Goal: Entertainment & Leisure: Browse casually

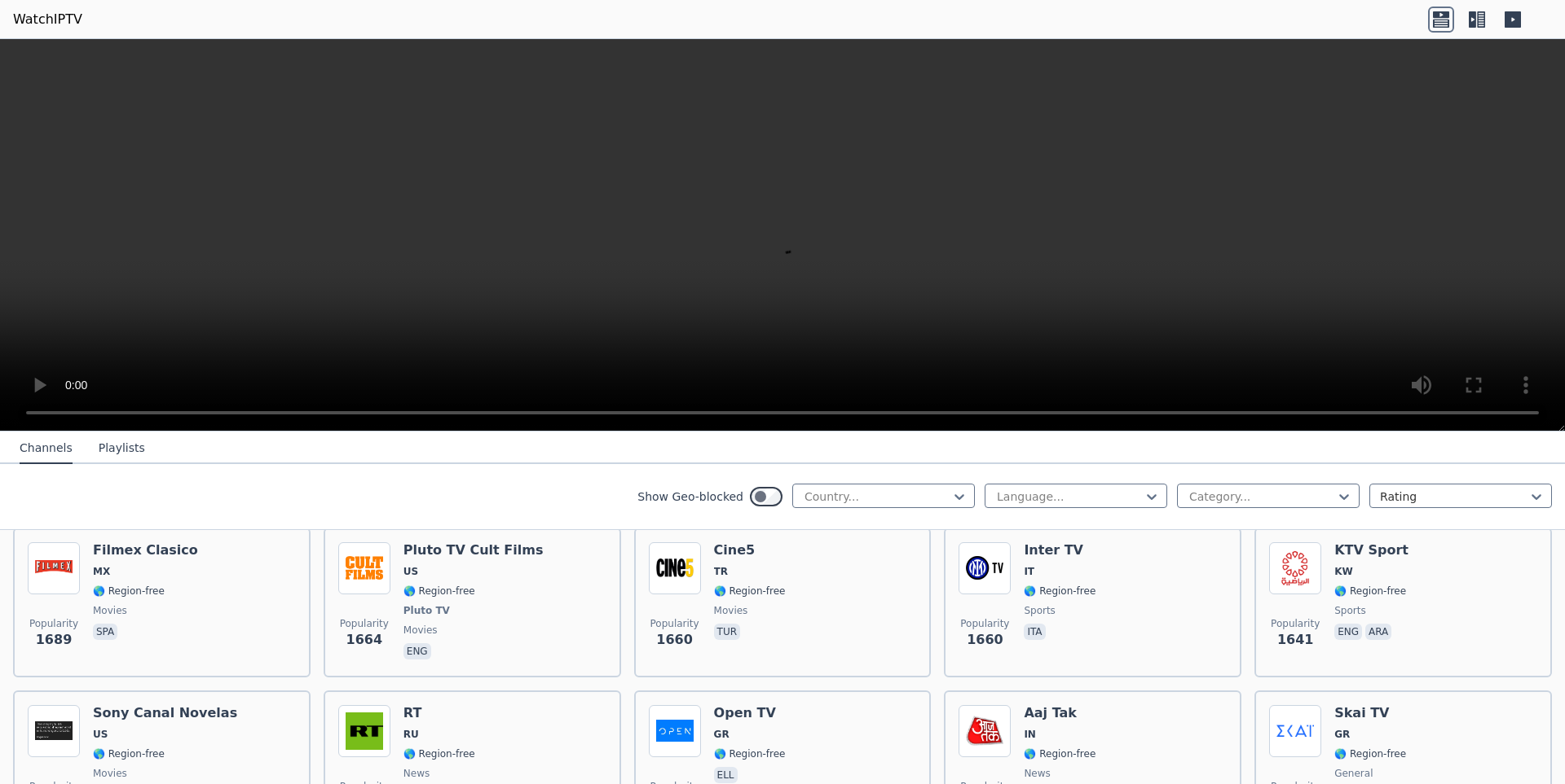
scroll to position [1466, 0]
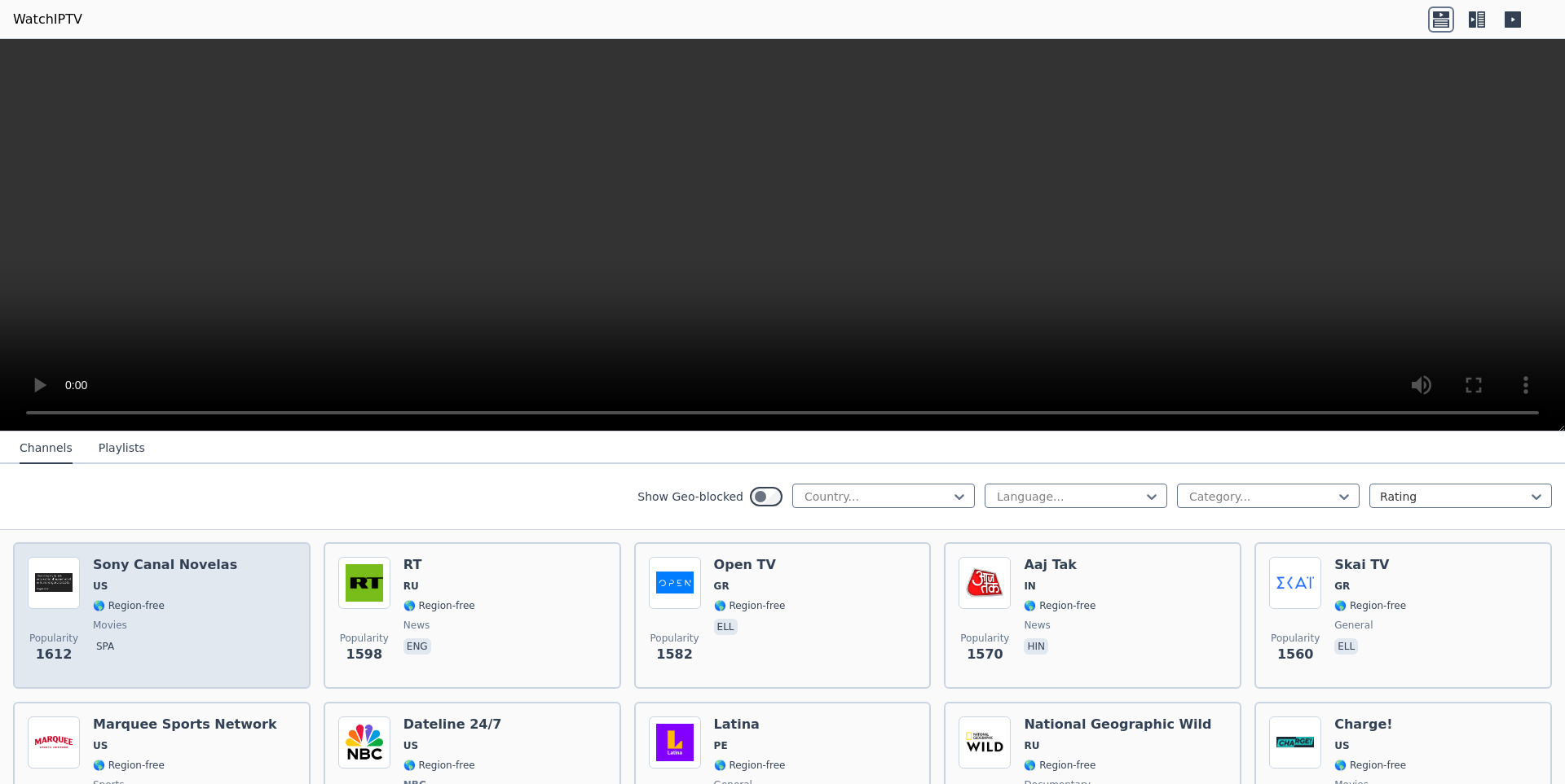
click at [133, 557] on h6 "Sony Canal Novelas" at bounding box center [165, 565] width 144 height 16
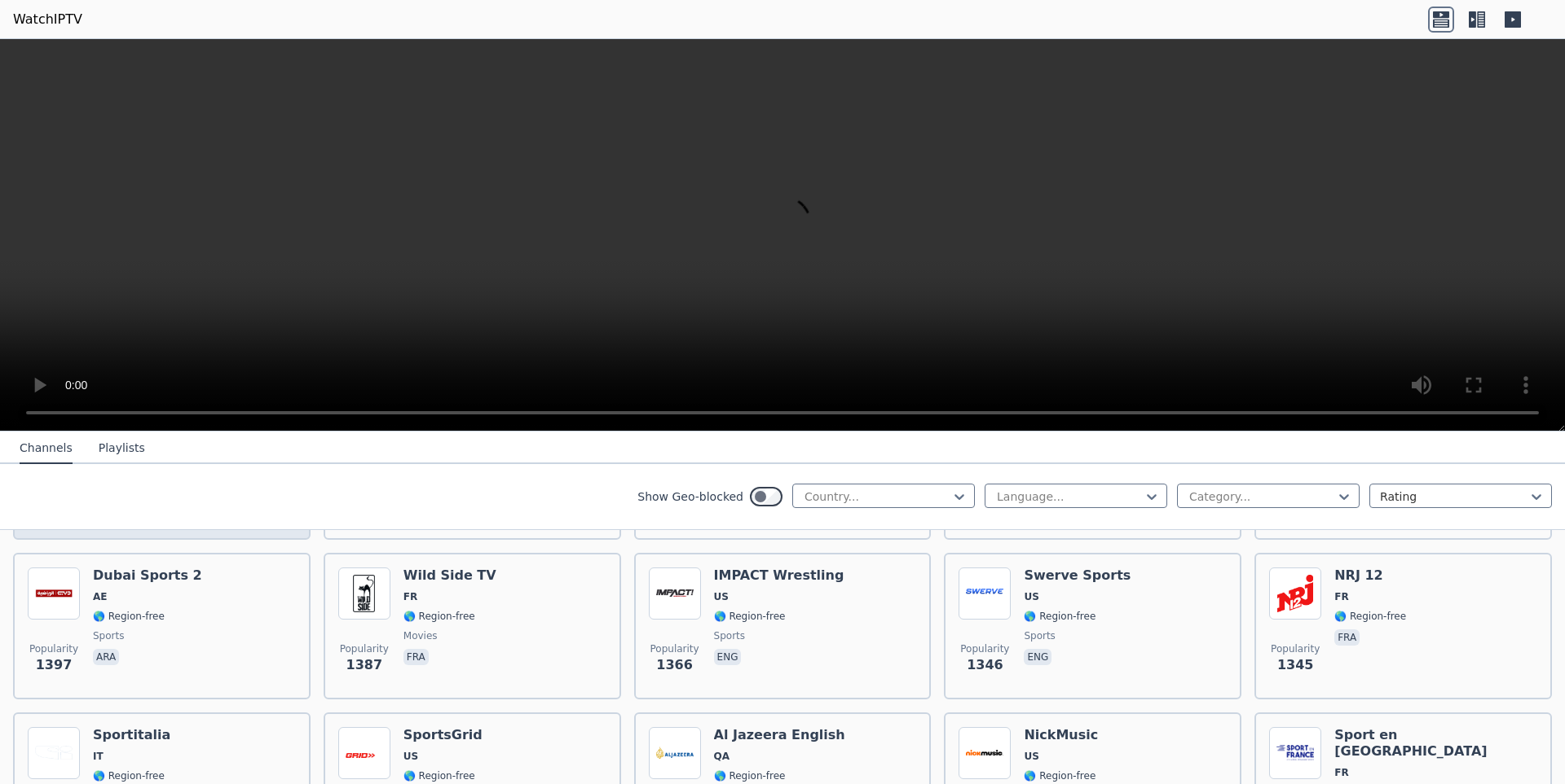
scroll to position [1792, 0]
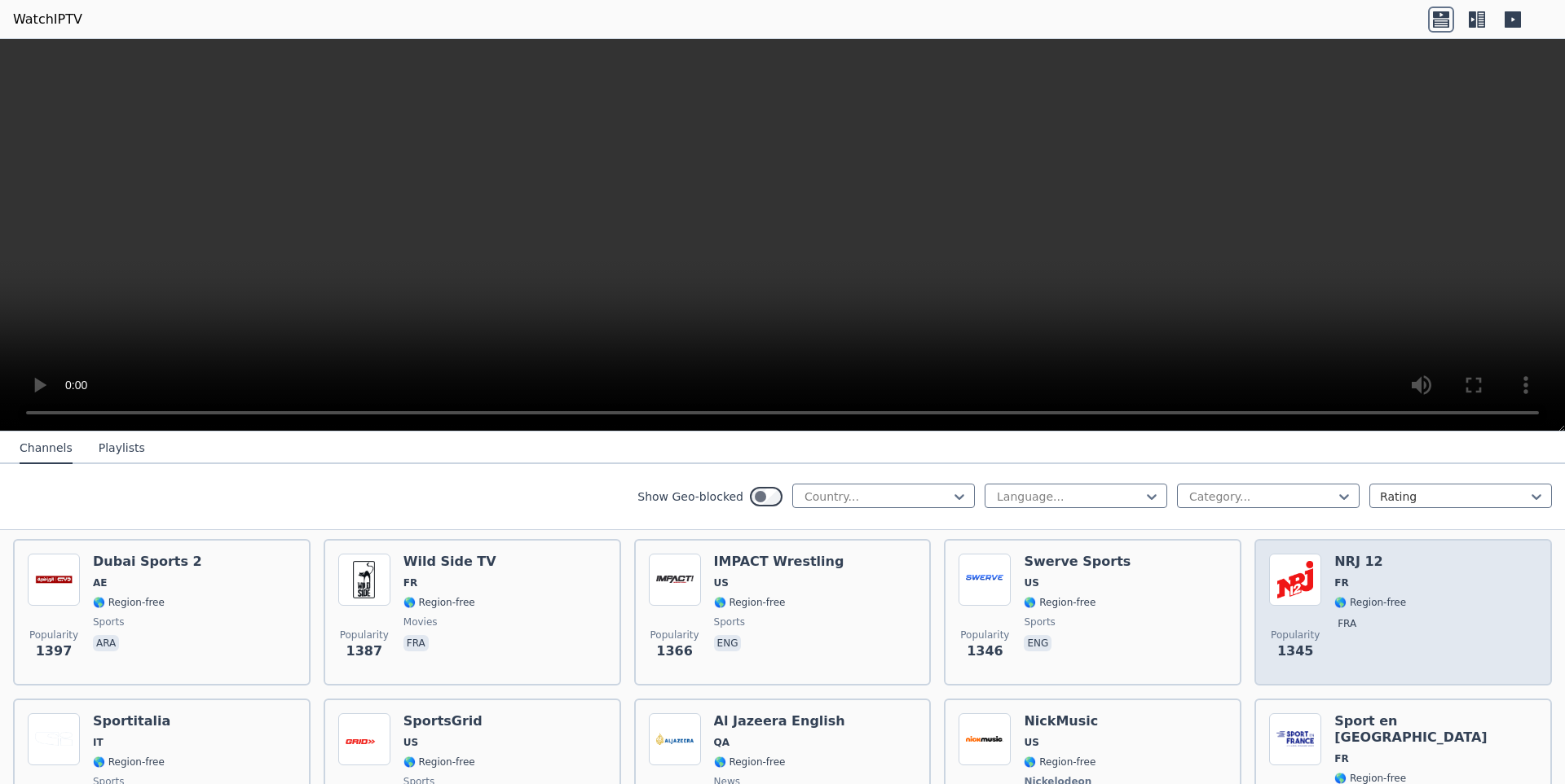
click at [1365, 596] on span "🌎 Region-free" at bounding box center [1370, 603] width 71 height 13
click at [1412, 604] on div "Popularity 1345 NRJ 12 FR 🌎 Region-free fra" at bounding box center [1403, 612] width 268 height 117
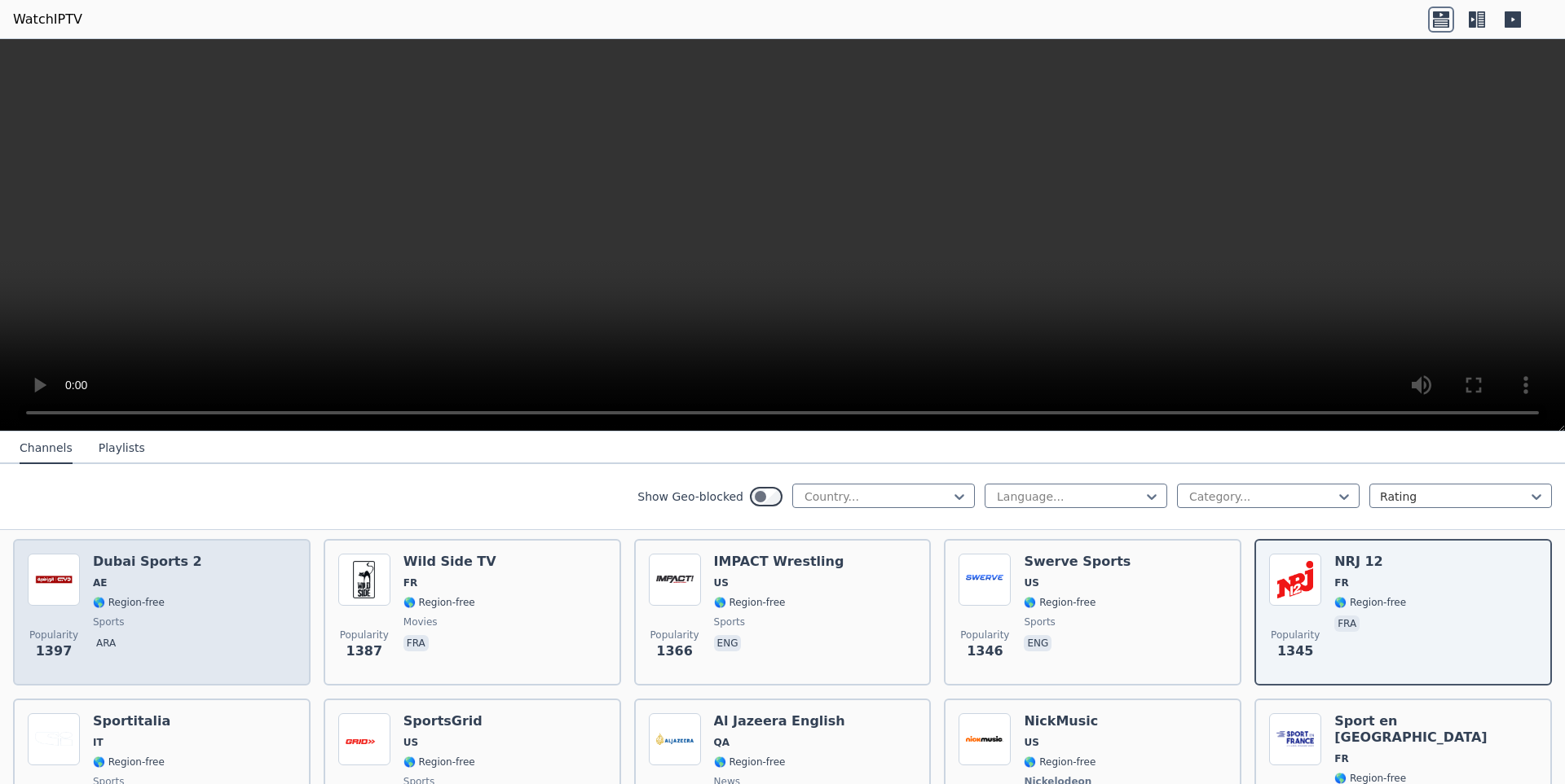
click at [226, 596] on div "Popularity 1397 Dubai Sports 2 AE 🌎 Region-free sports ara" at bounding box center [162, 612] width 268 height 117
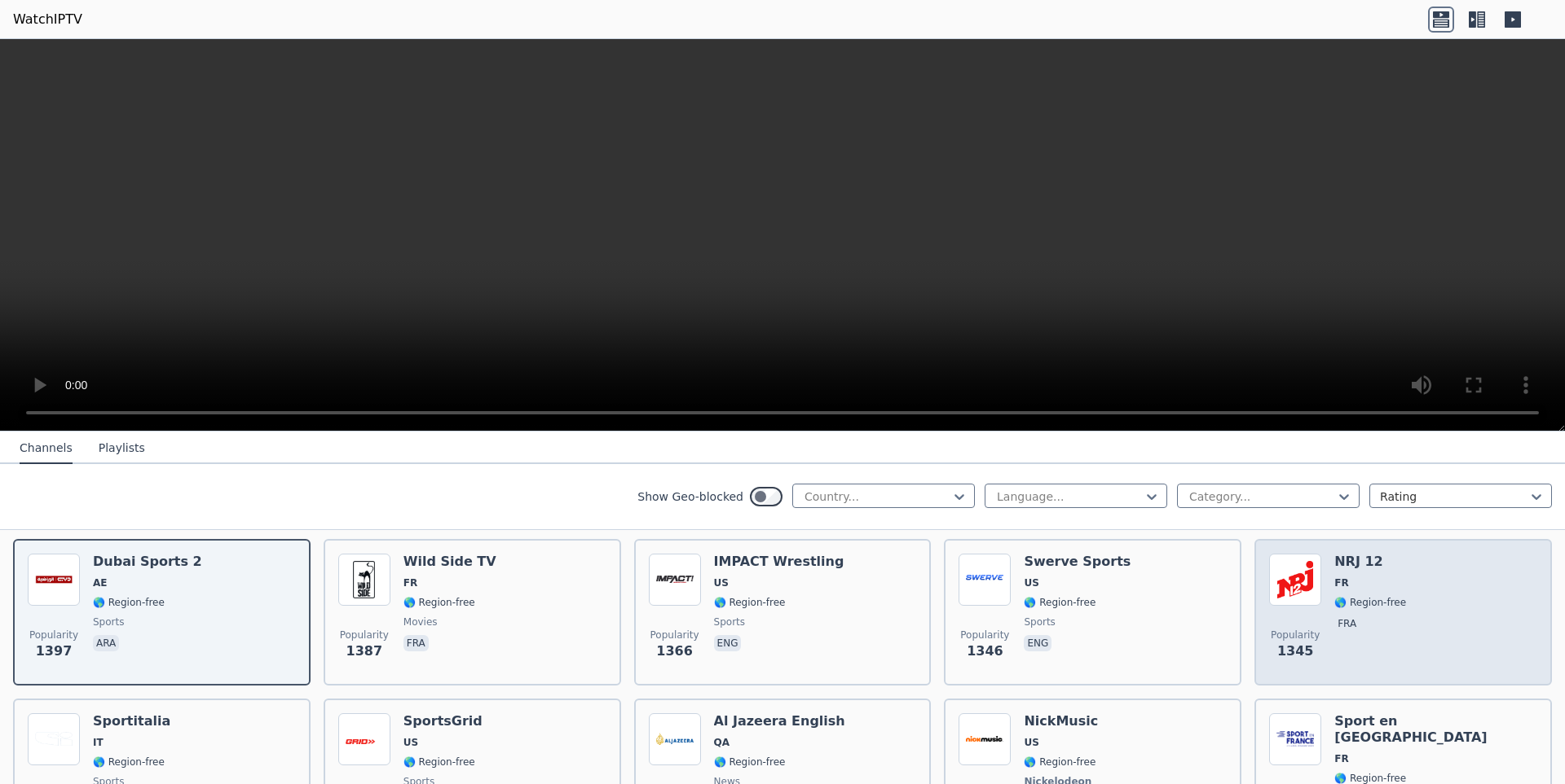
click at [1411, 592] on div "Popularity 1345 NRJ 12 FR 🌎 Region-free fra" at bounding box center [1403, 612] width 268 height 117
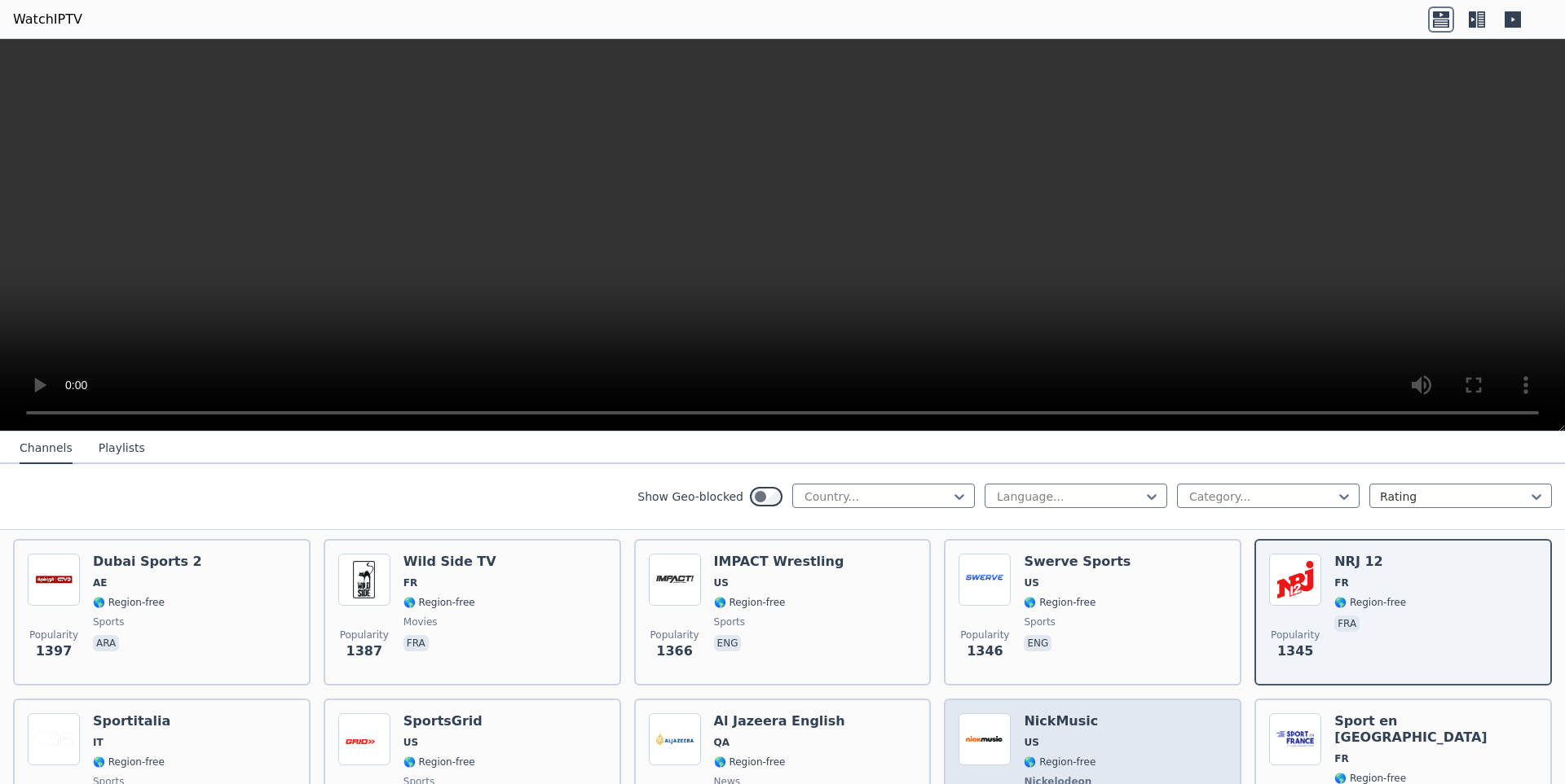
click at [1104, 714] on div "Popularity 1273 NickMusic US 🌎 Region-free Nickelodeon music por eng" at bounding box center [1092, 774] width 268 height 121
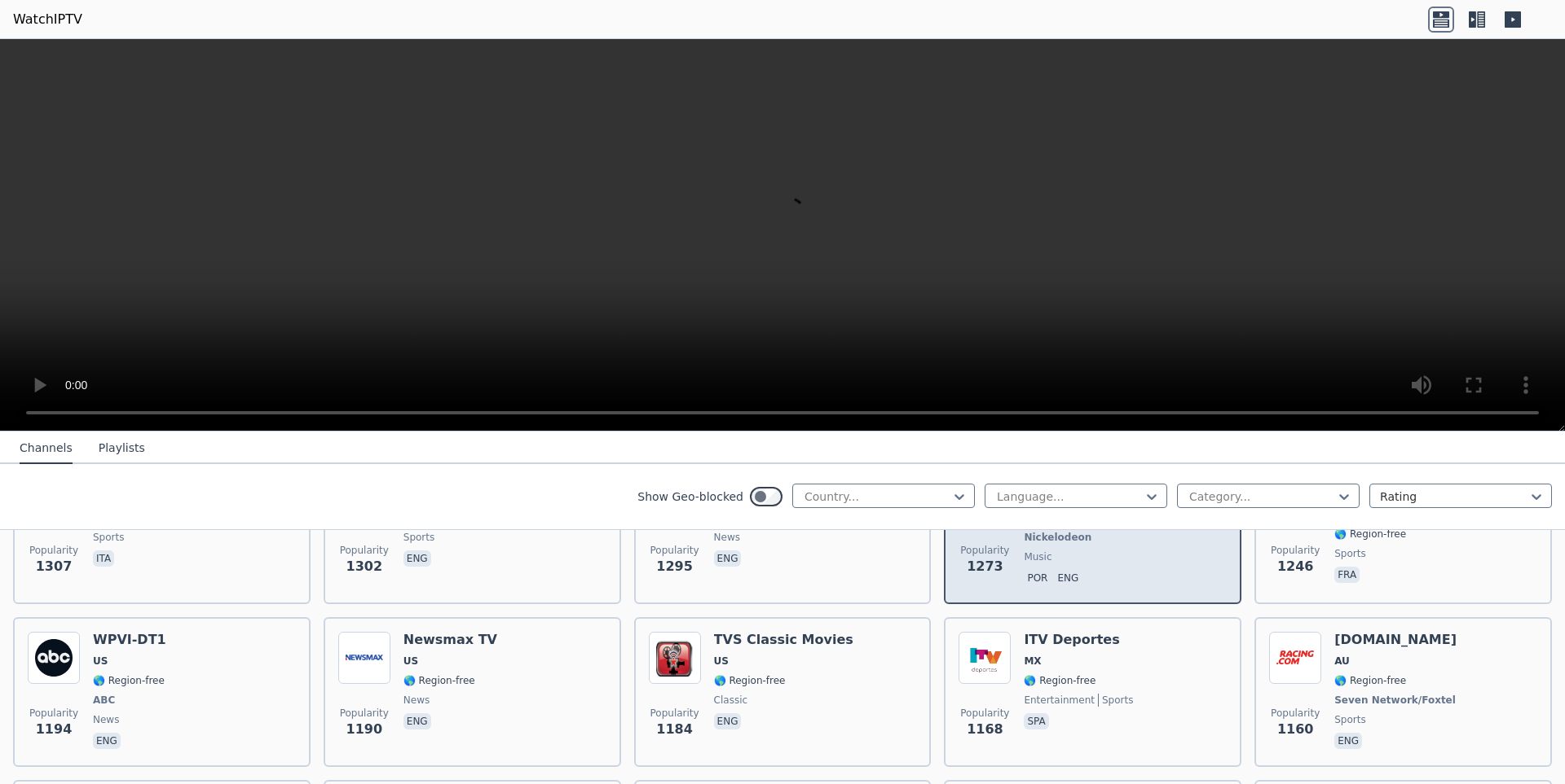
scroll to position [2199, 0]
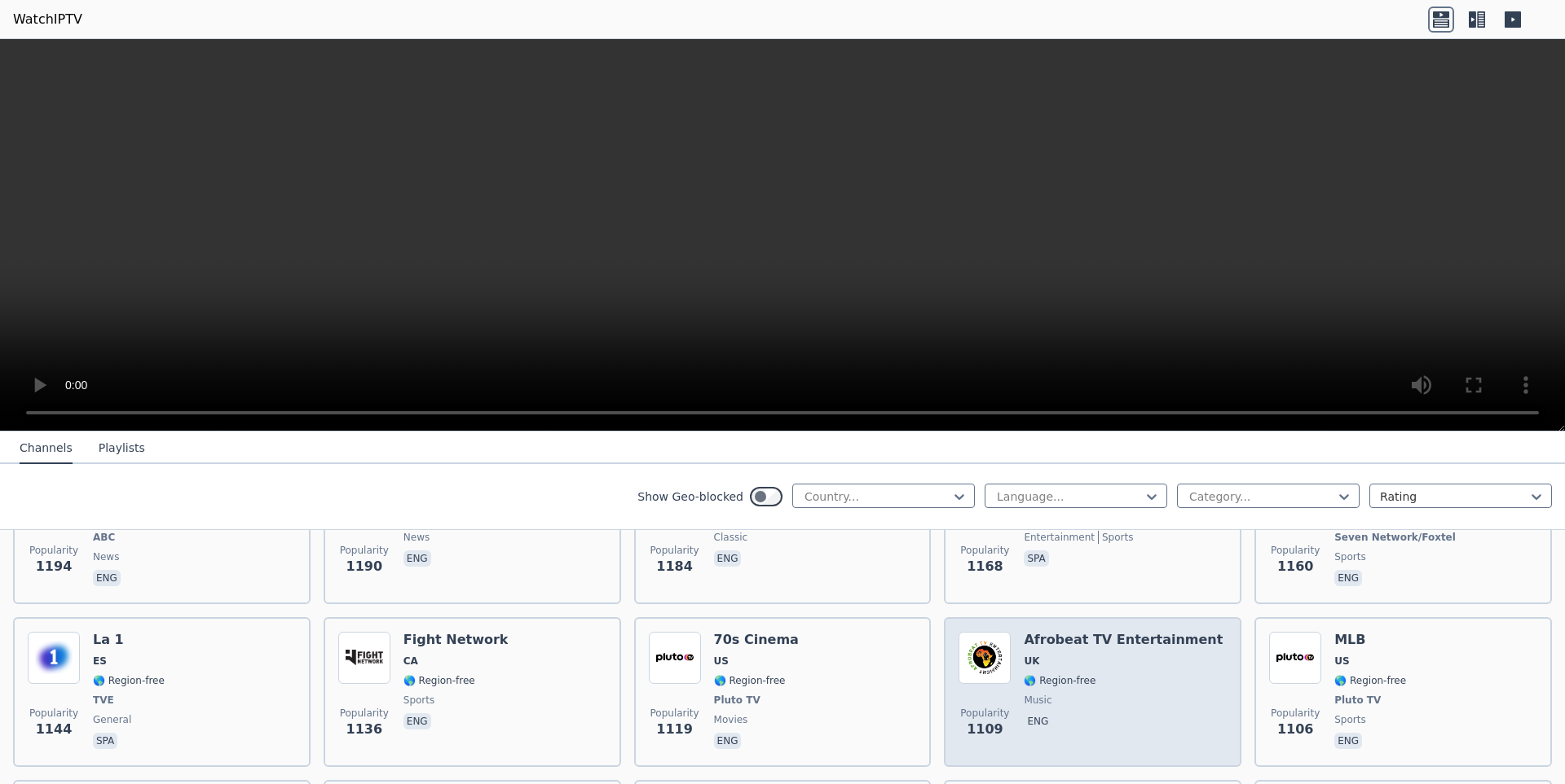
click at [1100, 655] on span "UK" at bounding box center [1123, 661] width 199 height 13
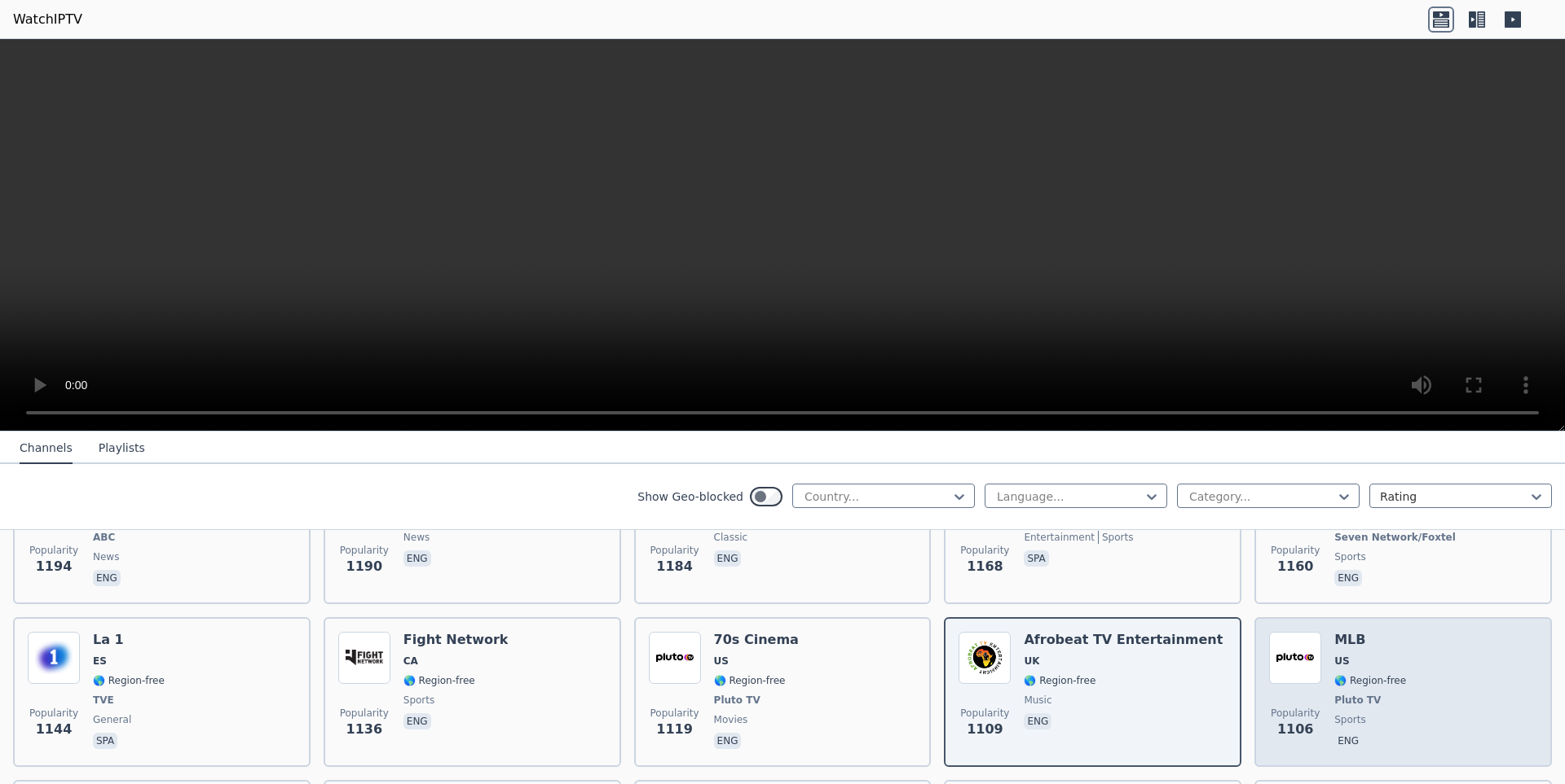
click at [1399, 650] on div "Popularity 1106 MLB US 🌎 Region-free Pluto TV sports eng" at bounding box center [1403, 692] width 268 height 121
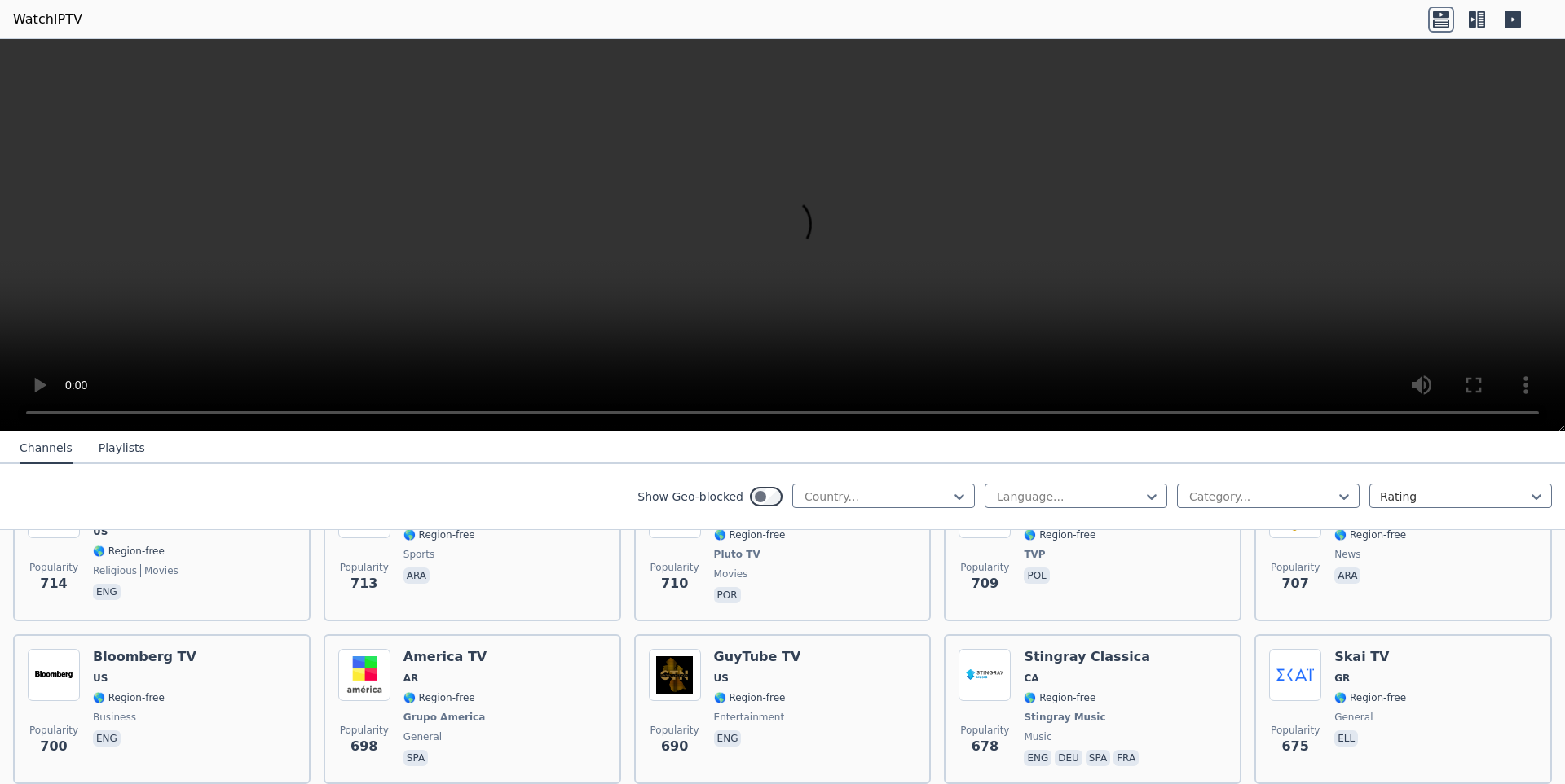
scroll to position [4317, 0]
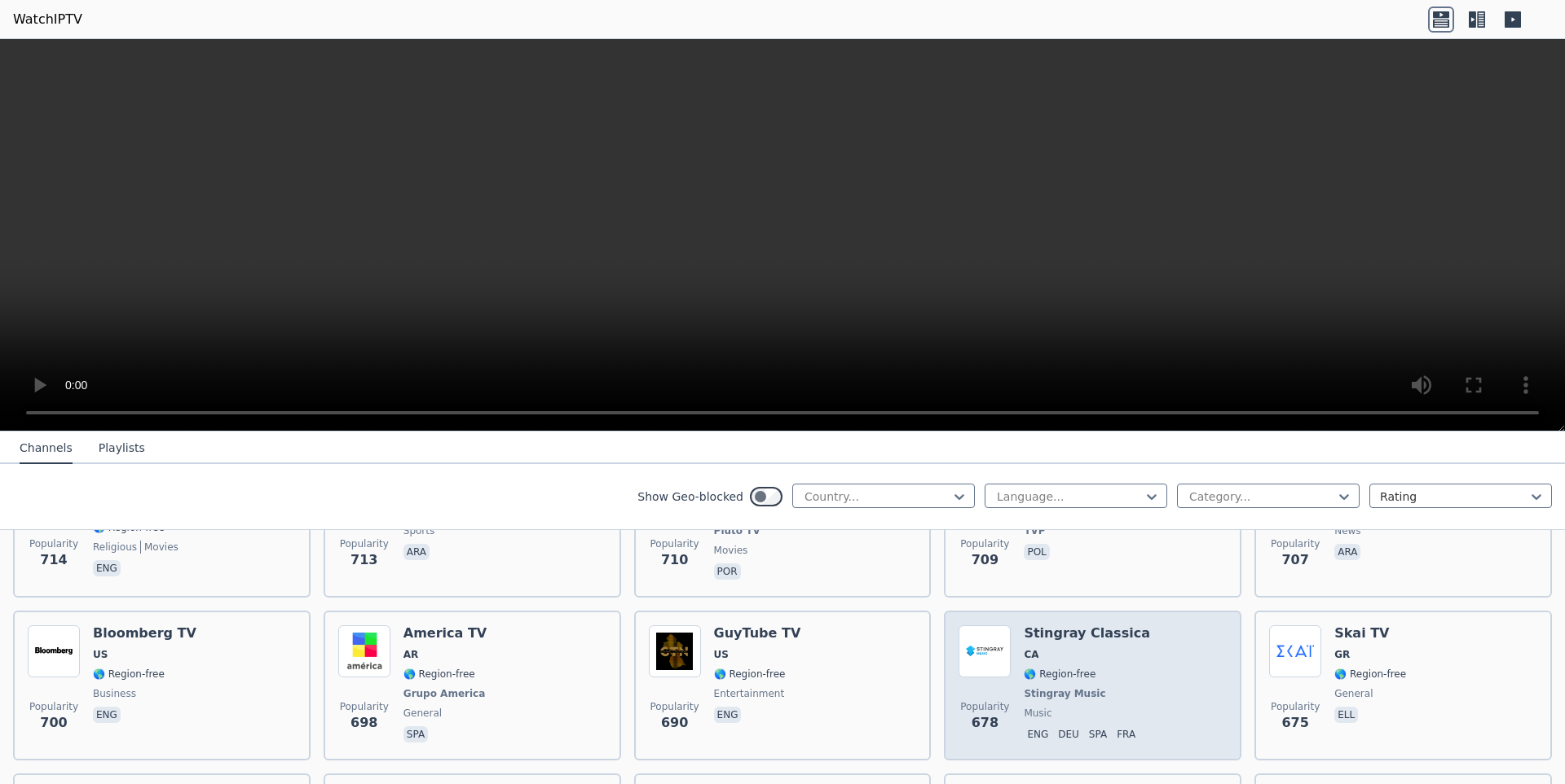
click at [1149, 640] on div "Popularity 678 Stingray Classica CA 🌎 Region-free Stingray Music music eng deu …" at bounding box center [1092, 686] width 268 height 121
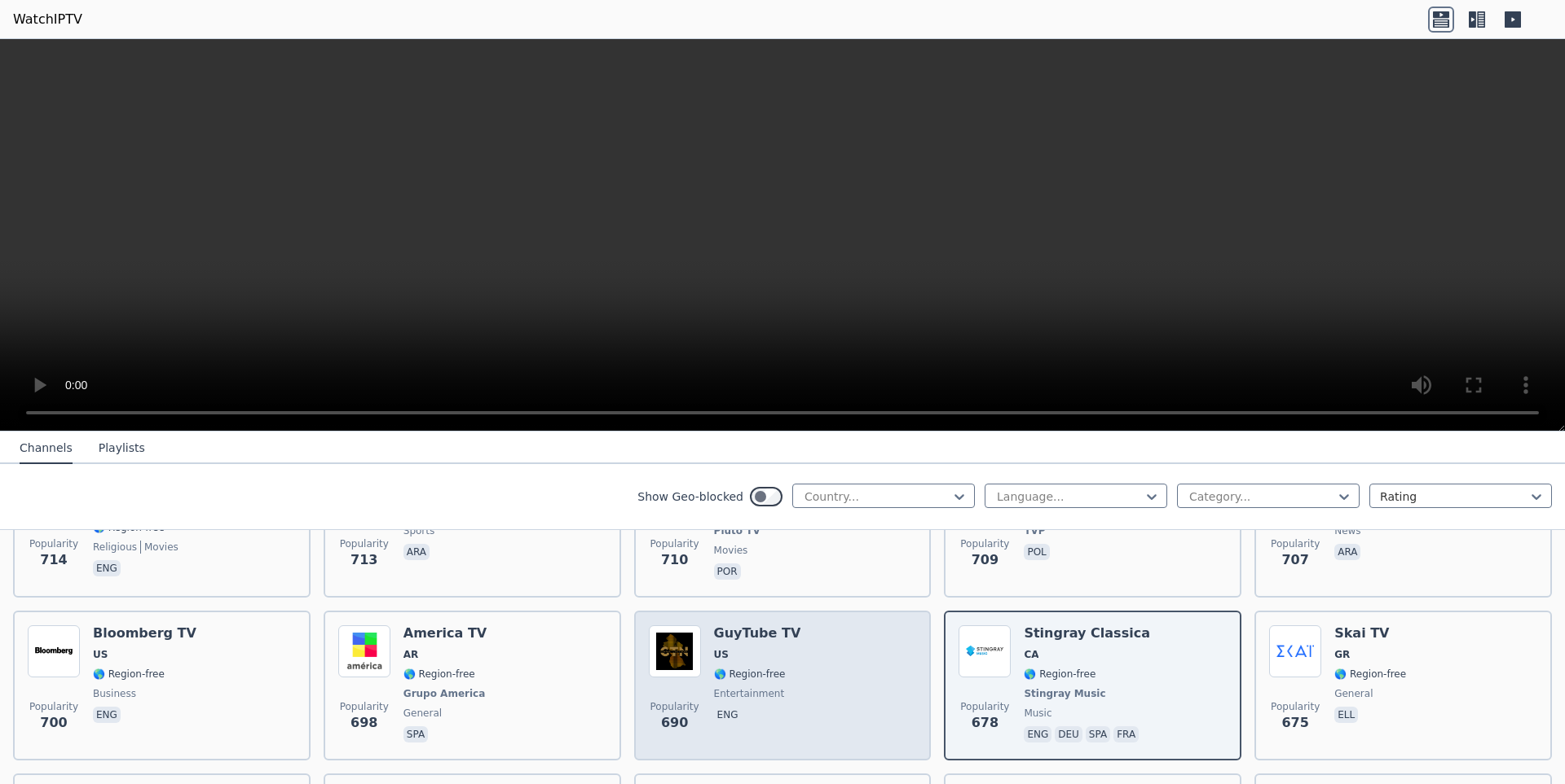
click at [836, 651] on div "Popularity 690 GuyTube TV US 🌎 Region-free entertainment eng" at bounding box center [782, 686] width 268 height 121
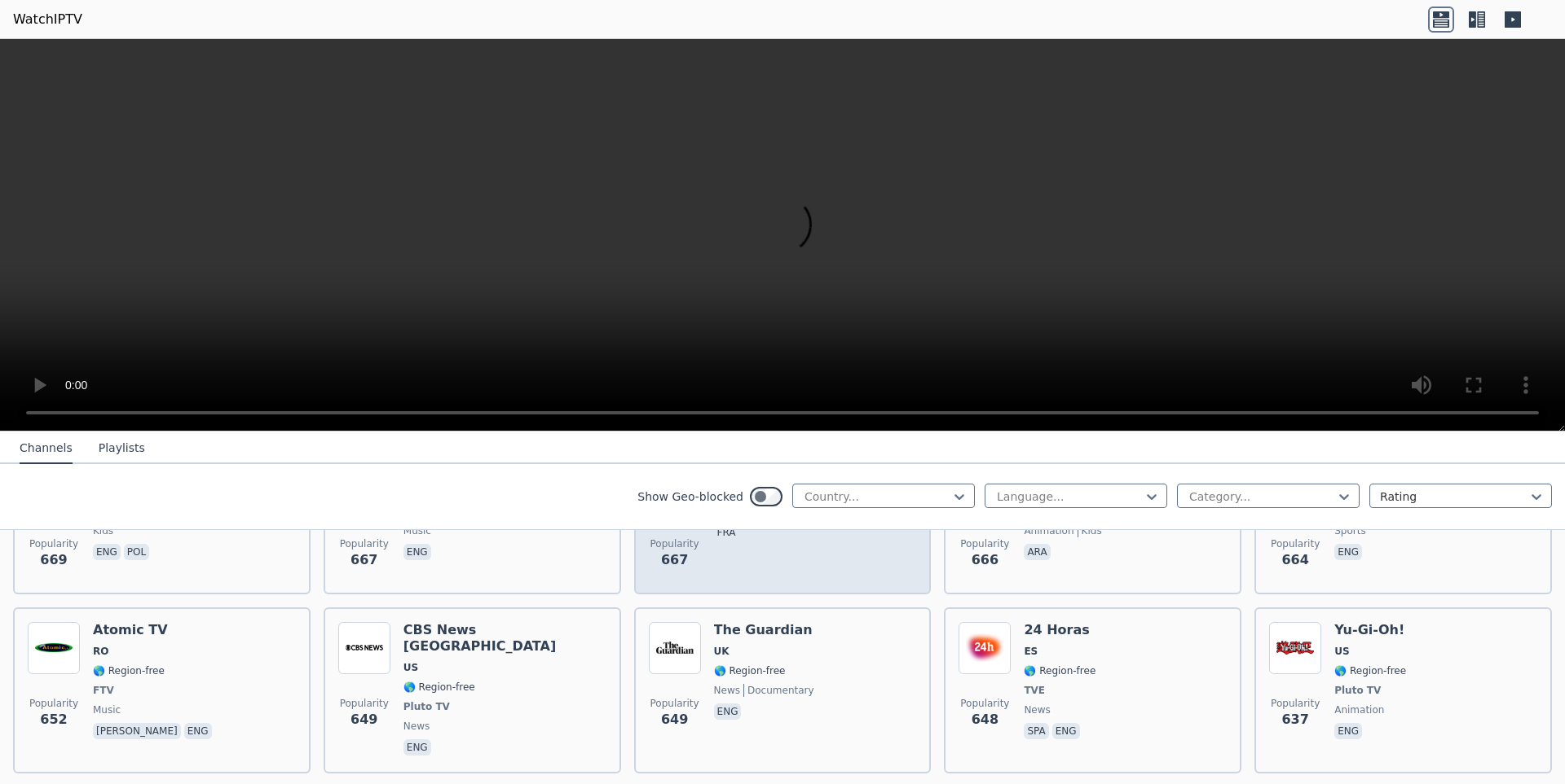
scroll to position [4805, 0]
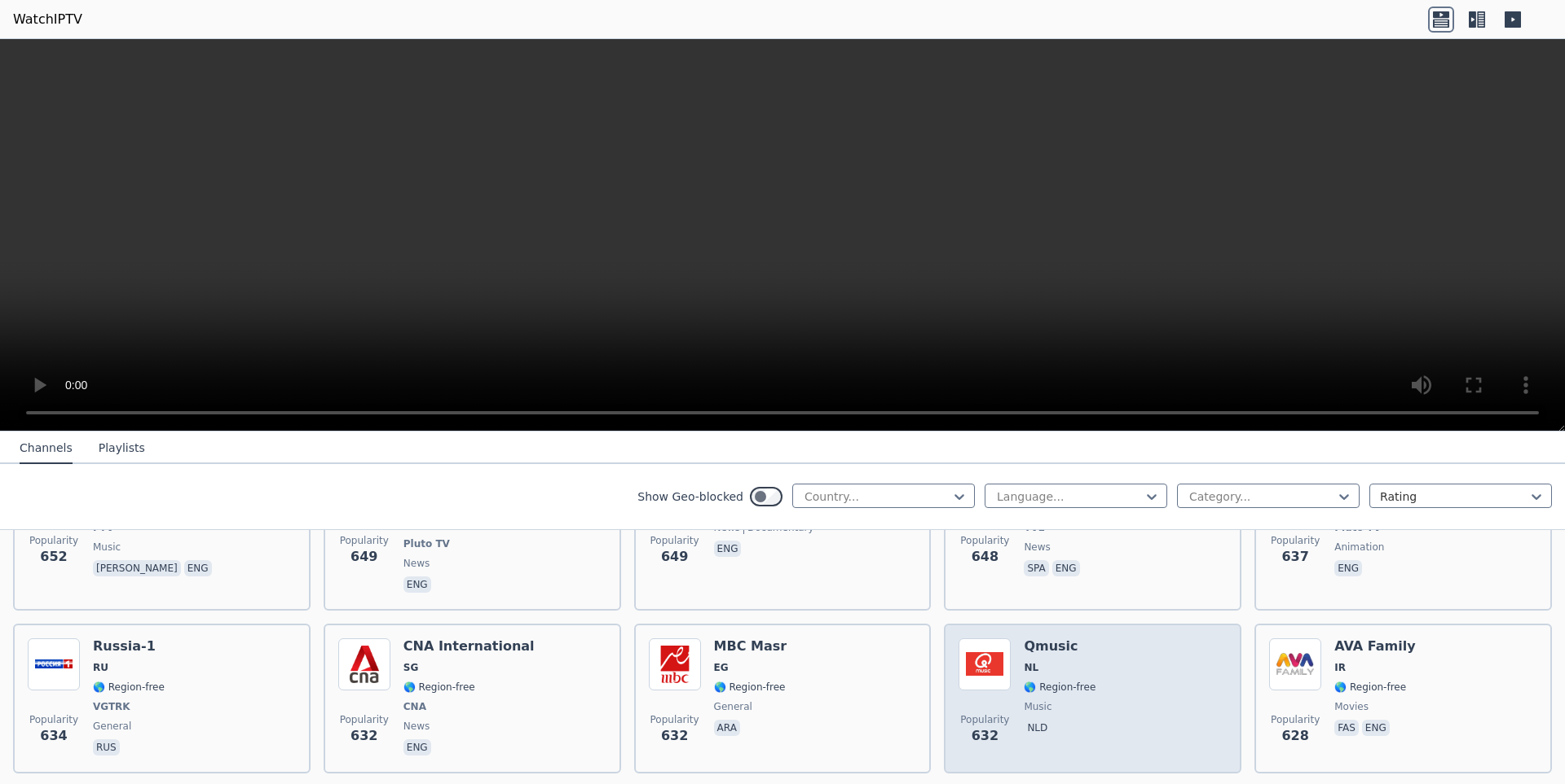
click at [1125, 699] on div "Popularity 632 Qmusic NL 🌎 Region-free music nld" at bounding box center [1092, 699] width 268 height 121
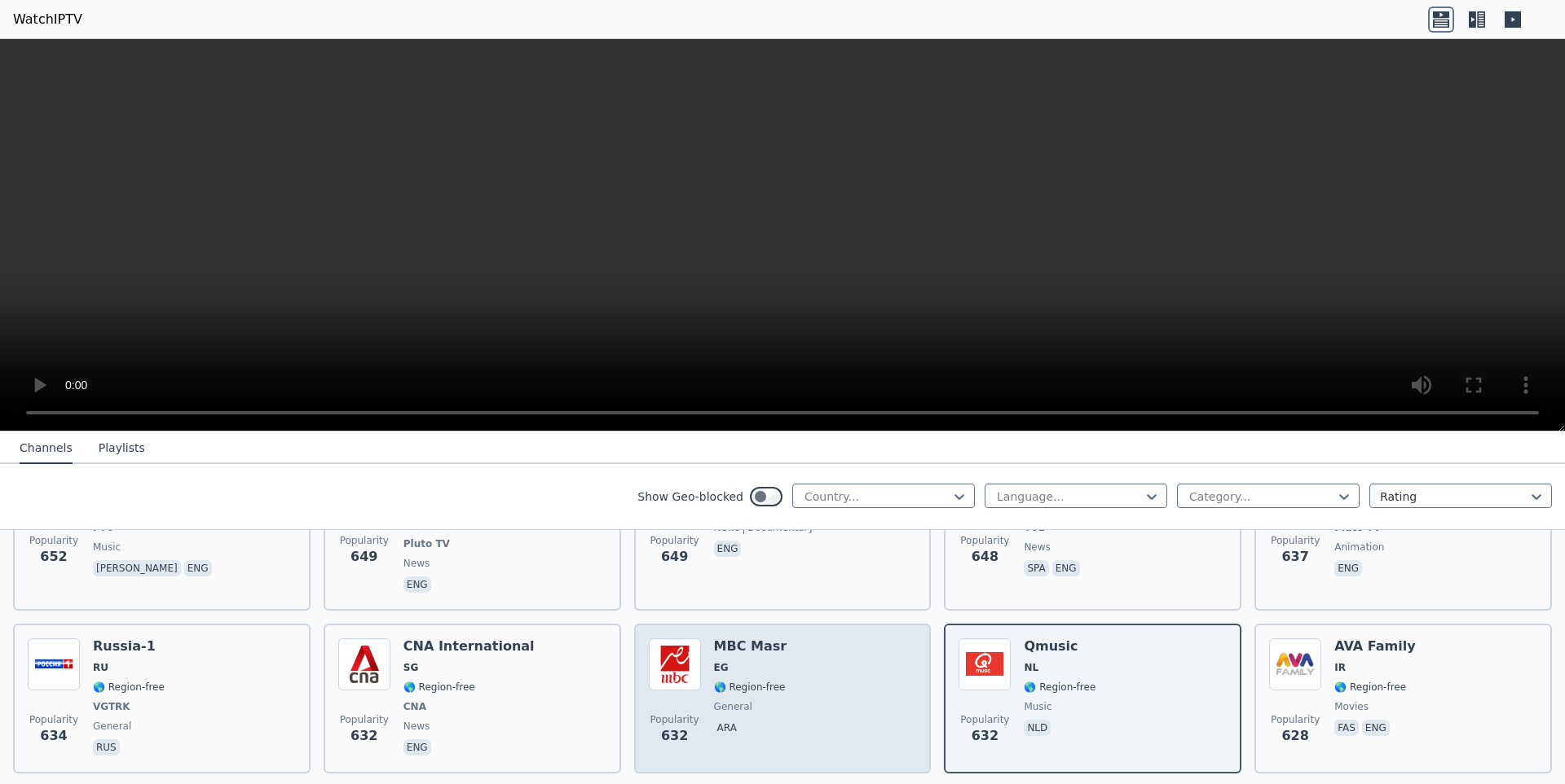
click at [889, 639] on div "Popularity 632 MBC Masr EG 🌎 Region-free general ara" at bounding box center [782, 699] width 268 height 121
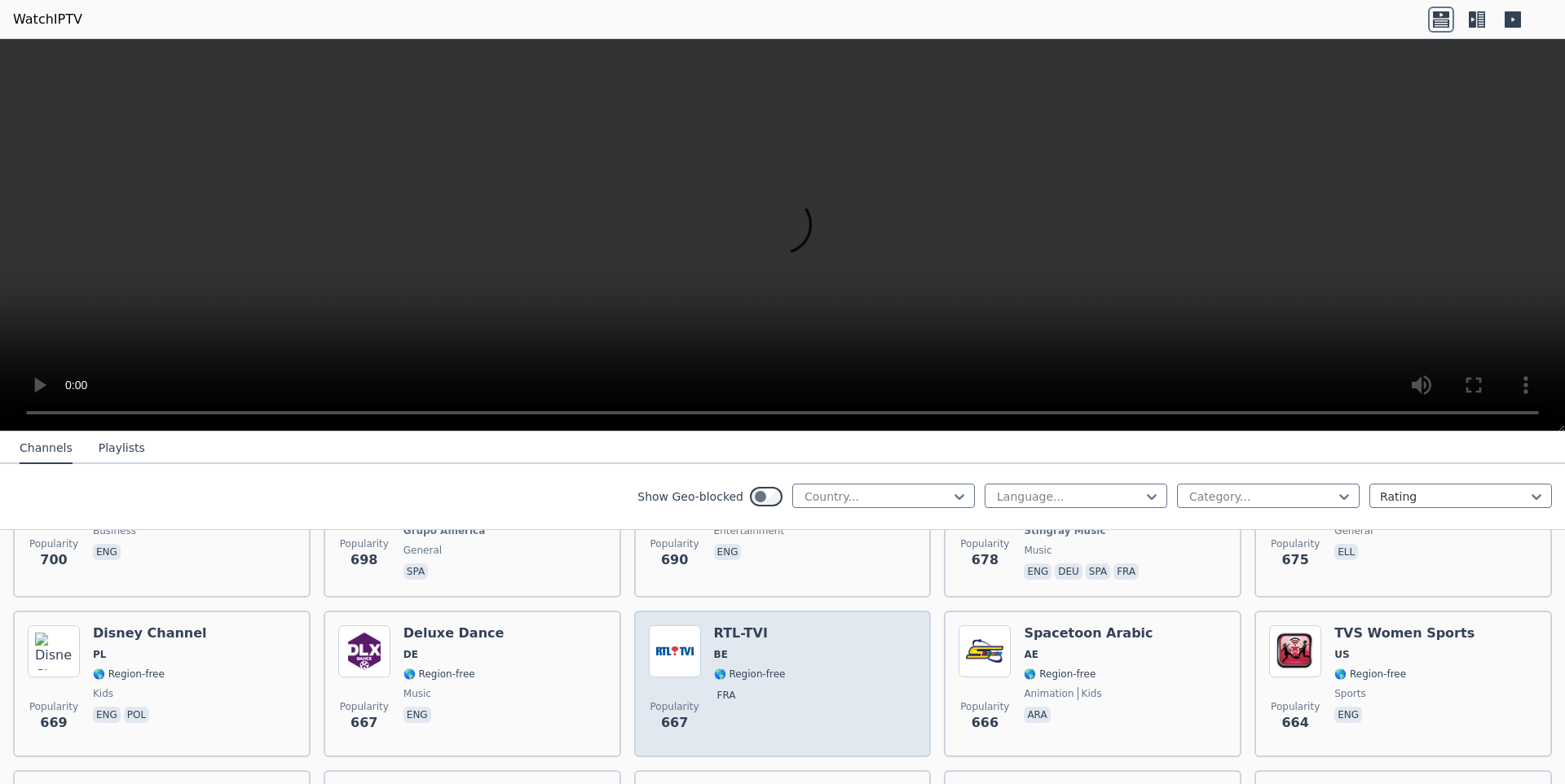
scroll to position [4398, 0]
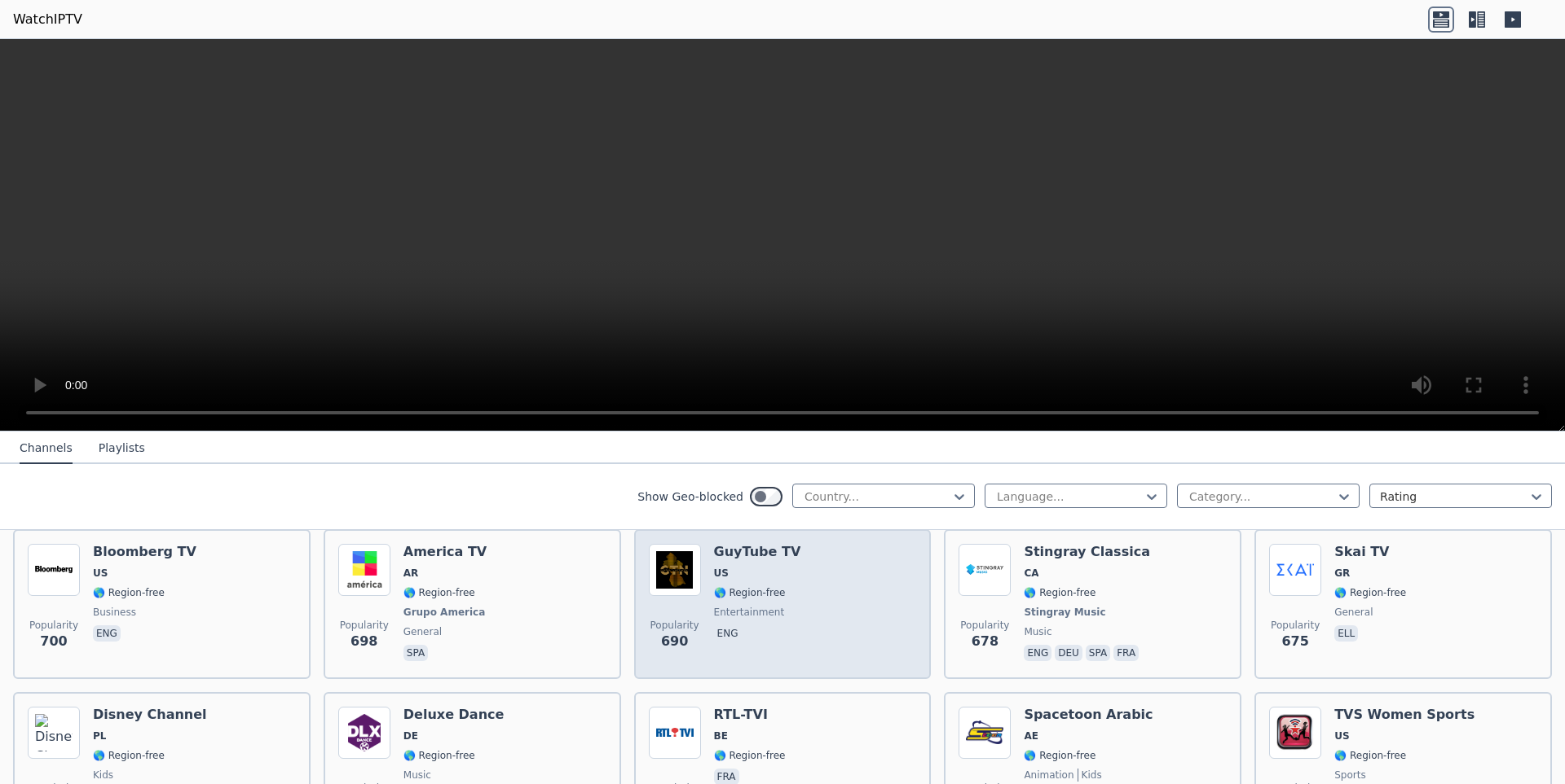
click at [889, 623] on div "Popularity 690 GuyTube TV US 🌎 Region-free entertainment eng" at bounding box center [782, 604] width 268 height 121
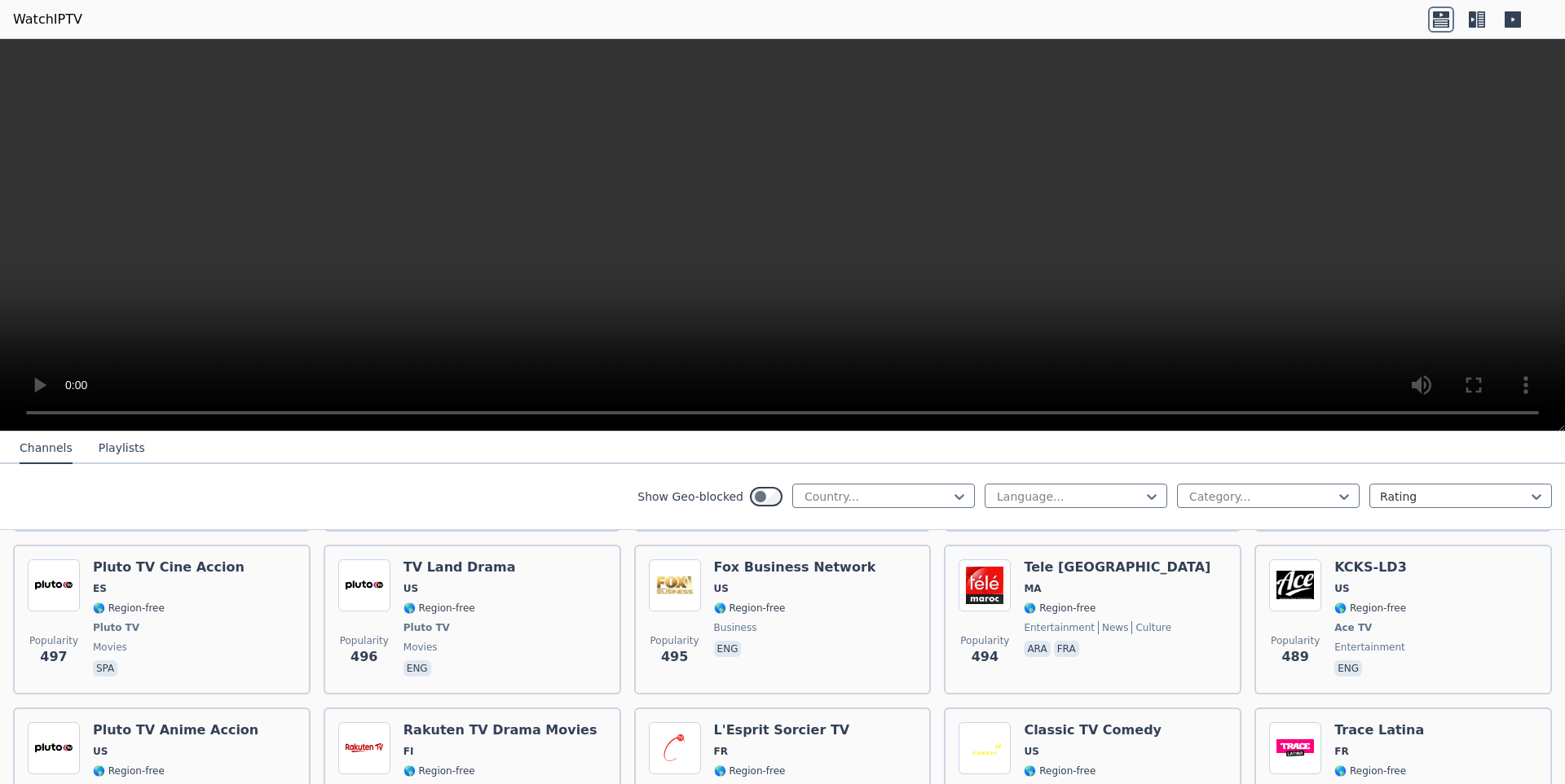
scroll to position [6657, 0]
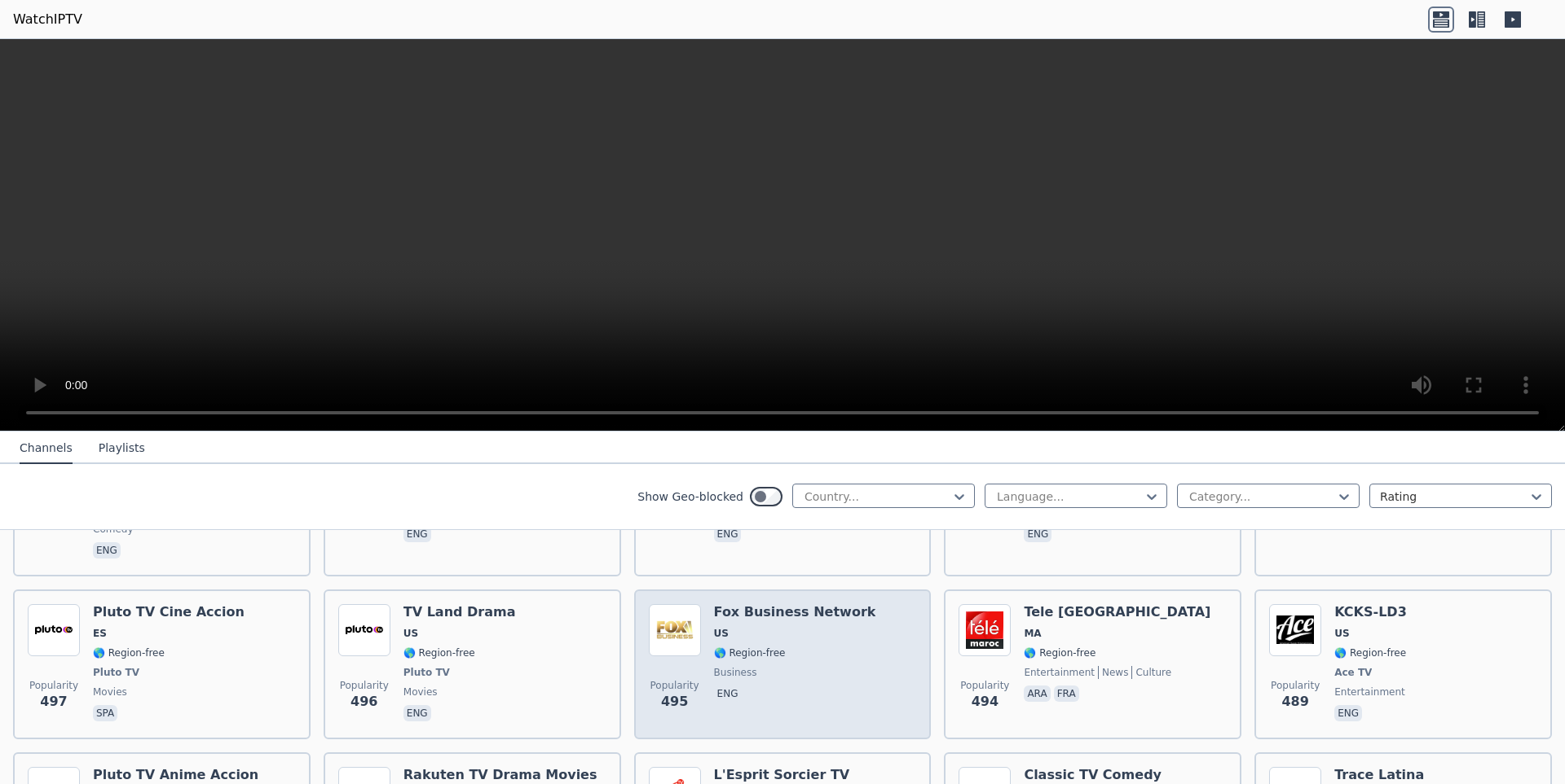
click at [812, 647] on span "🌎 Region-free" at bounding box center [795, 654] width 162 height 13
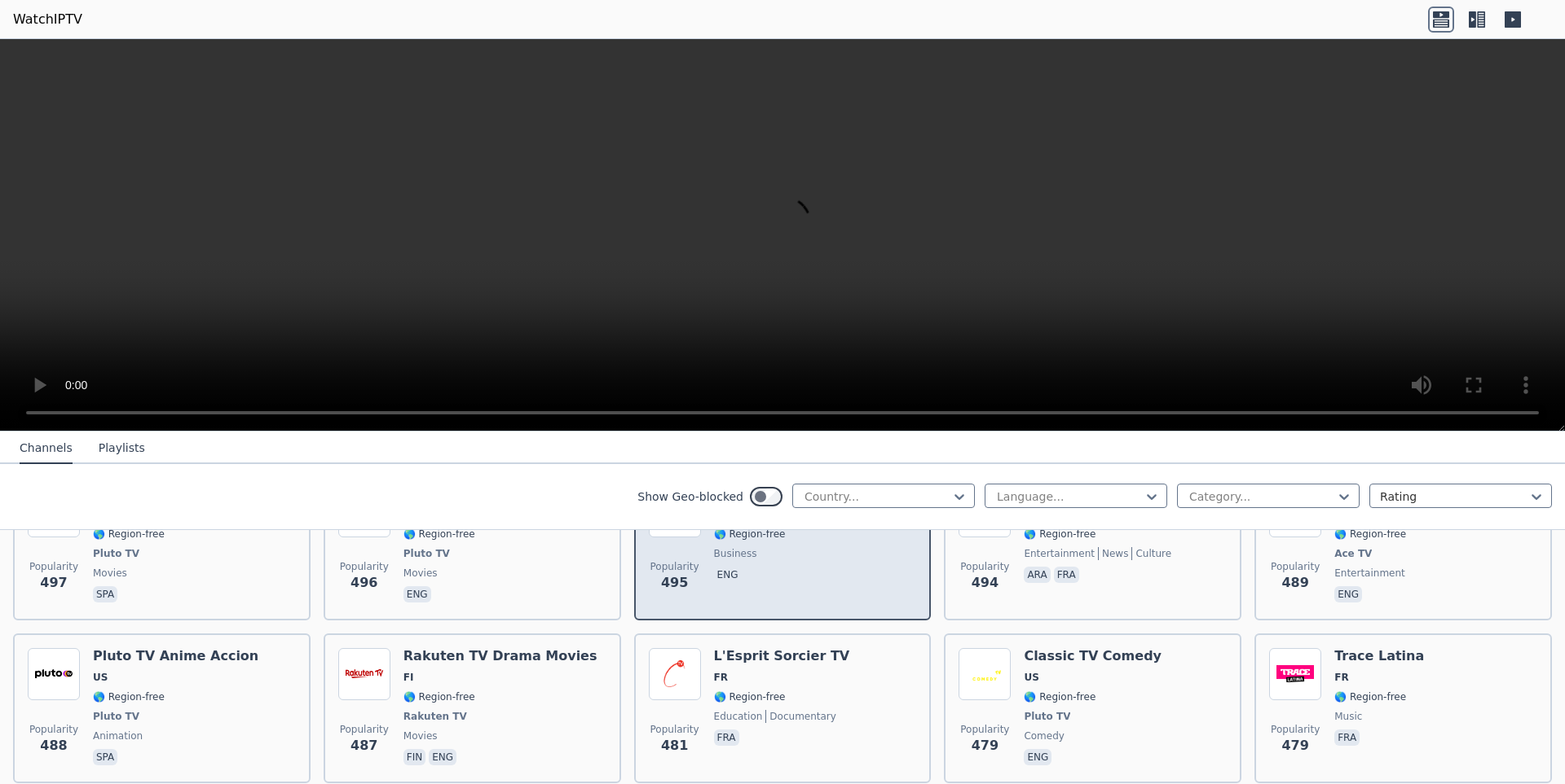
scroll to position [6739, 0]
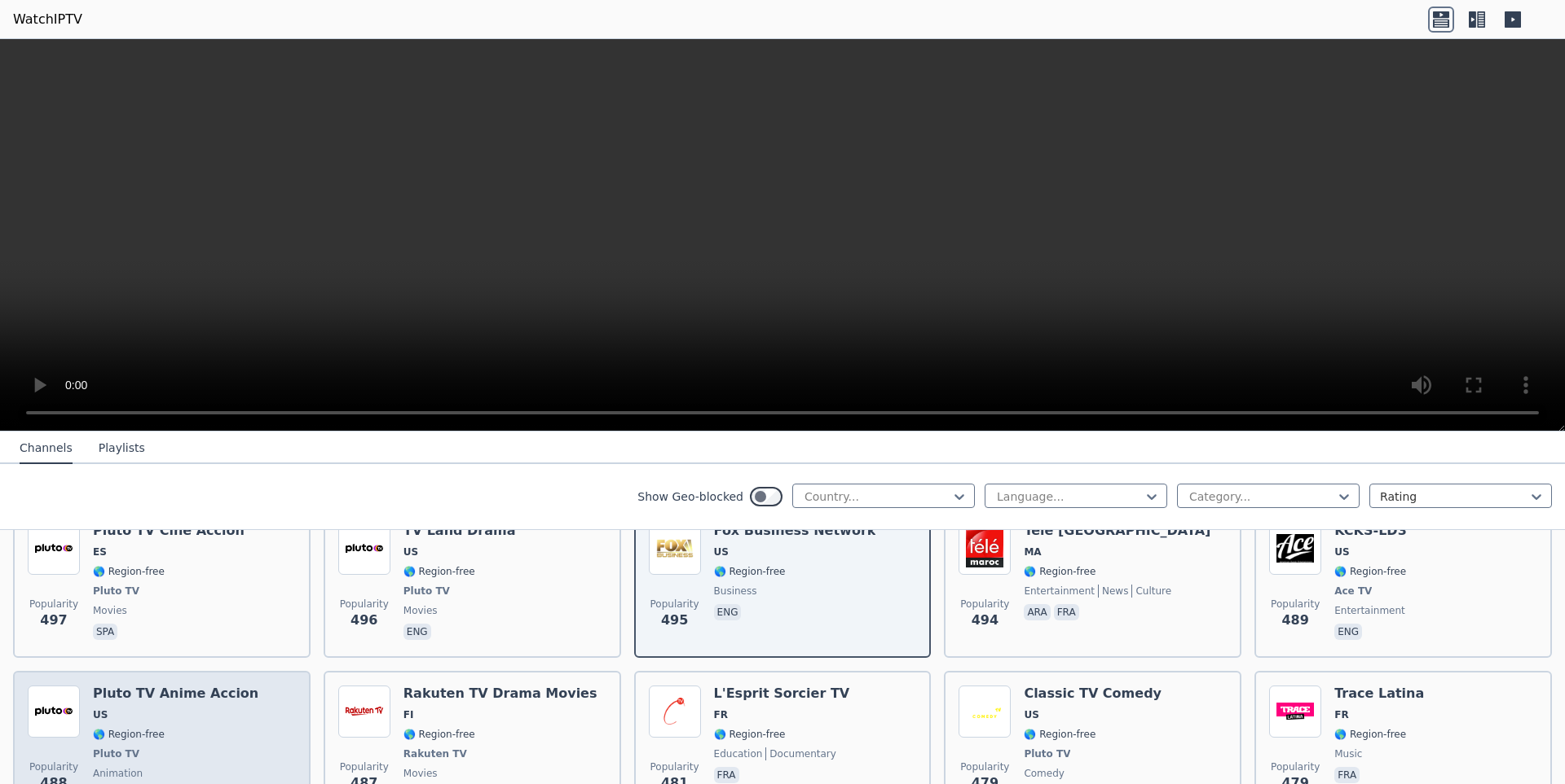
click at [246, 686] on div "Popularity 488 Pluto TV Anime Accion US 🌎 Region-free Pluto TV animation spa" at bounding box center [162, 746] width 268 height 121
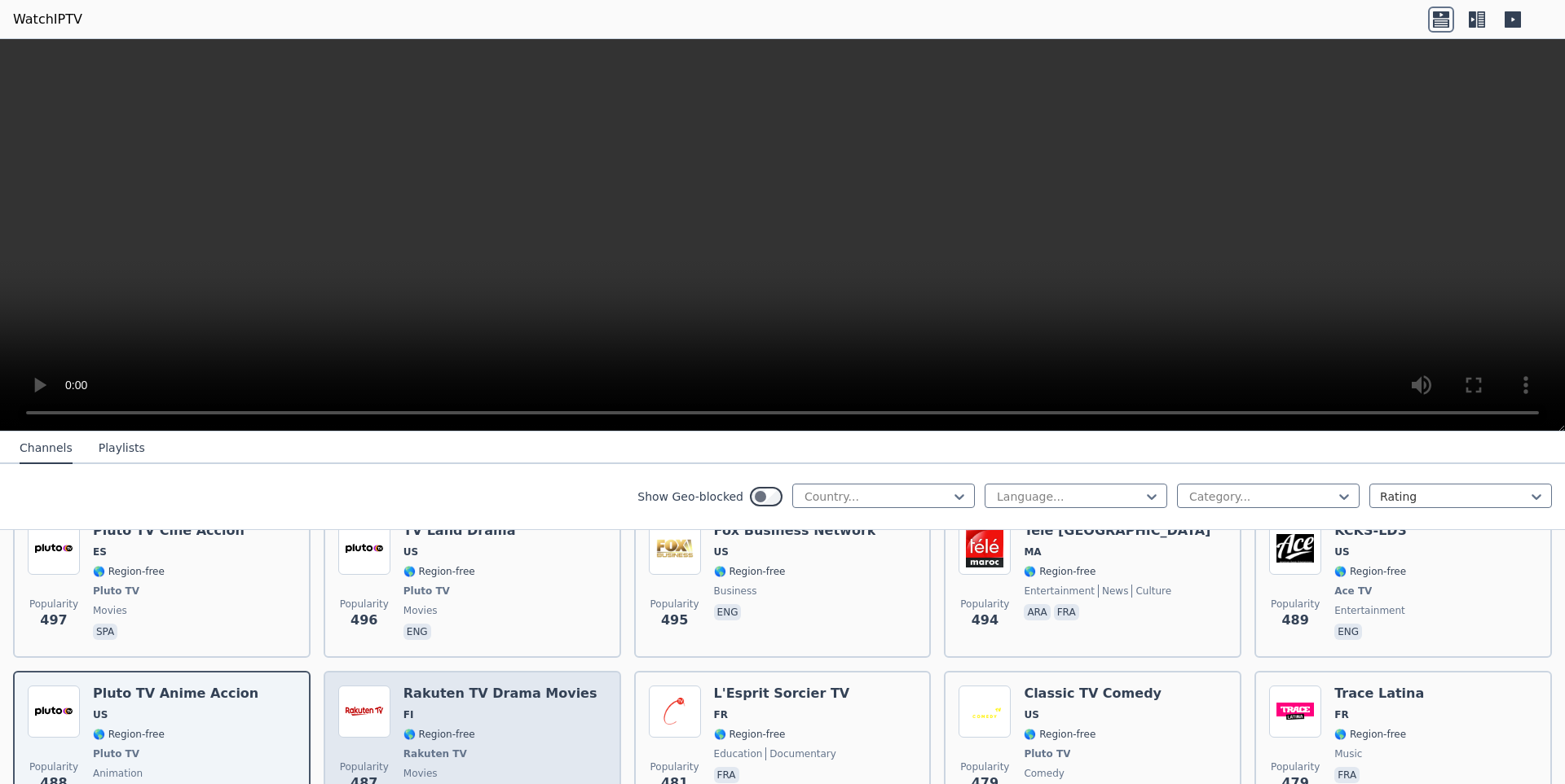
click at [560, 699] on div "Popularity 487 Rakuten TV Drama Movies FI 🌎 Region-free Rakuten TV movies fin e…" at bounding box center [472, 746] width 268 height 121
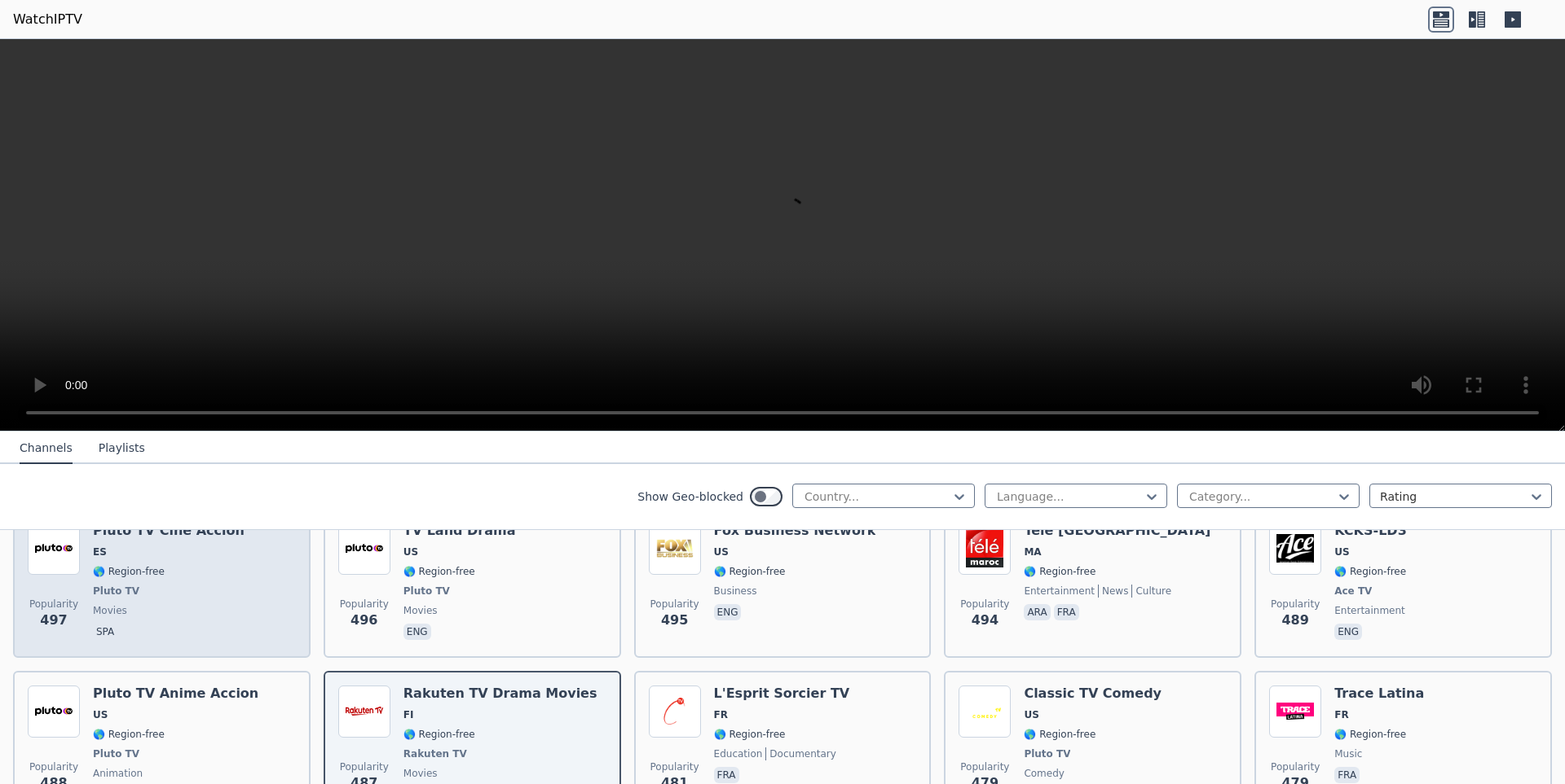
scroll to position [6657, 0]
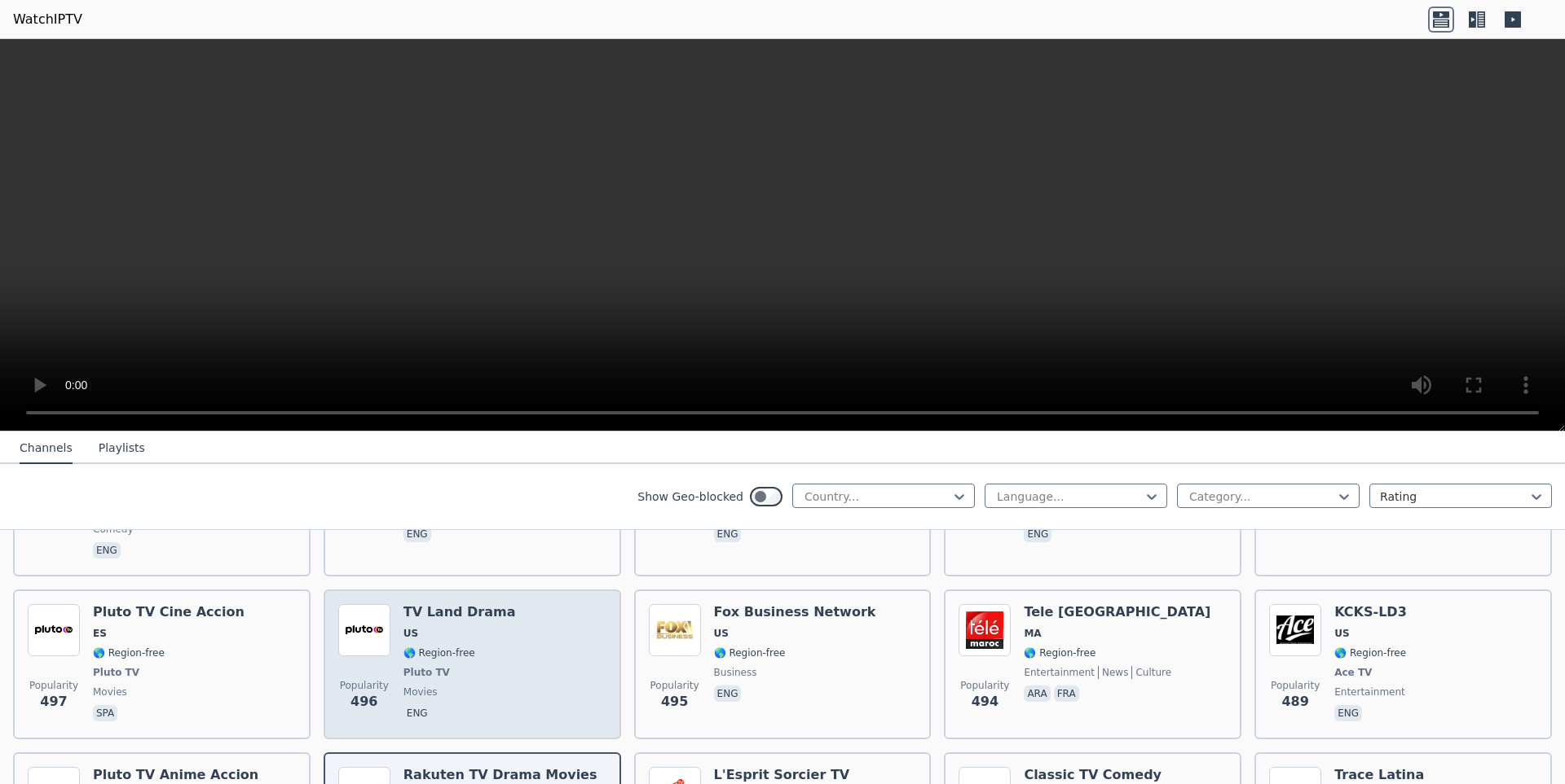
click at [474, 647] on span "🌎 Region-free" at bounding box center [460, 654] width 113 height 13
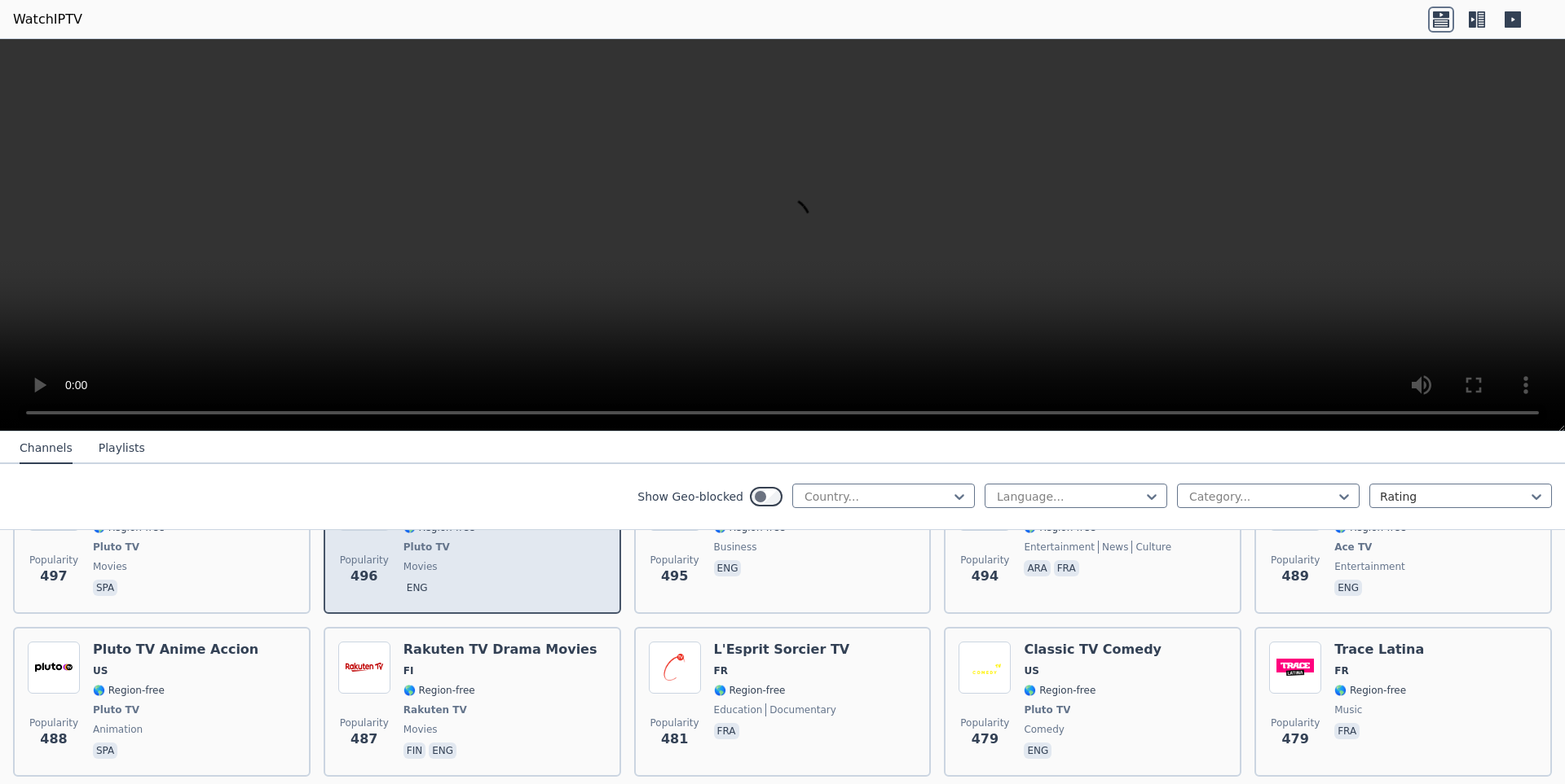
scroll to position [6821, 0]
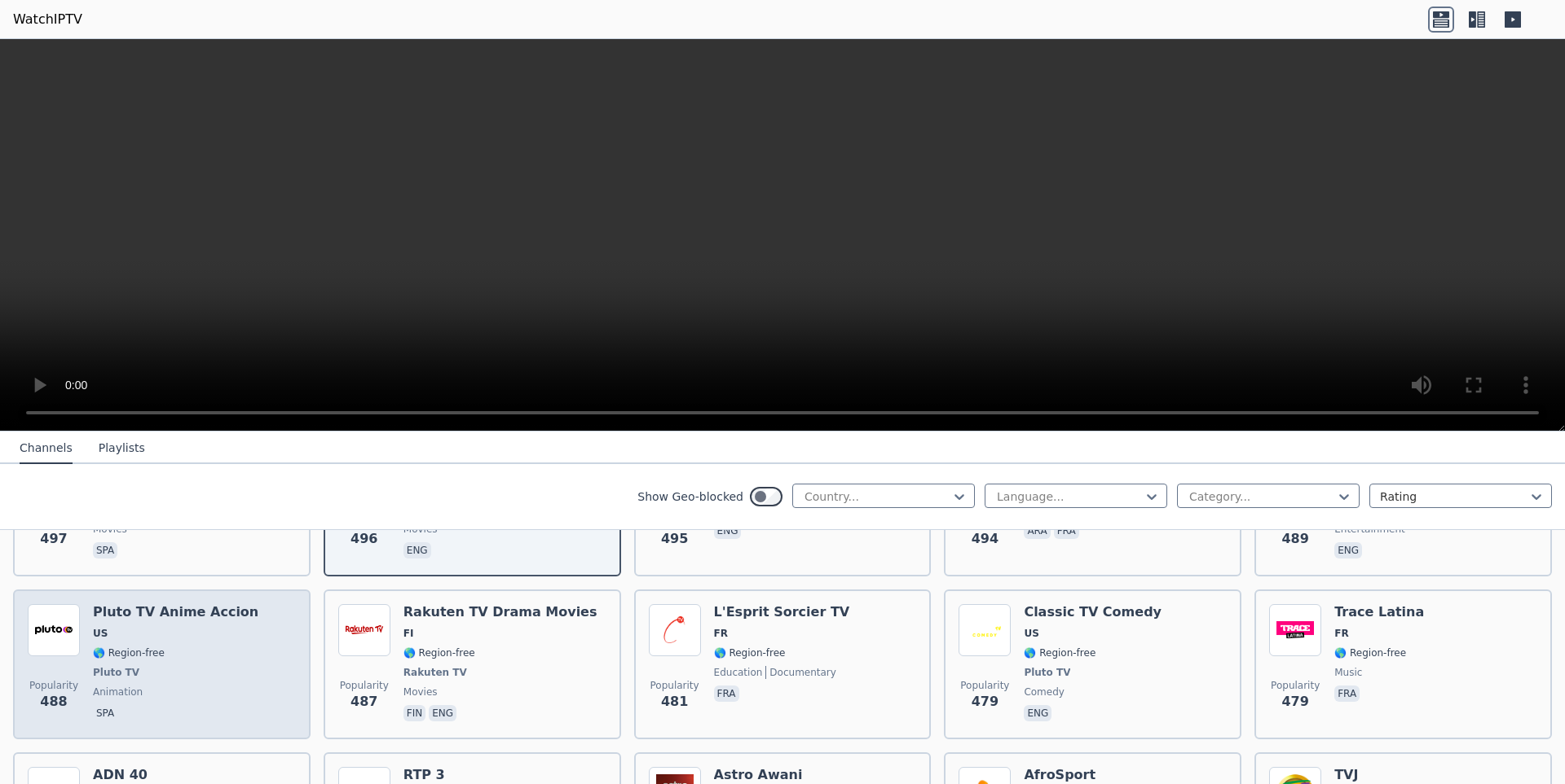
click at [220, 686] on span "animation" at bounding box center [175, 692] width 165 height 13
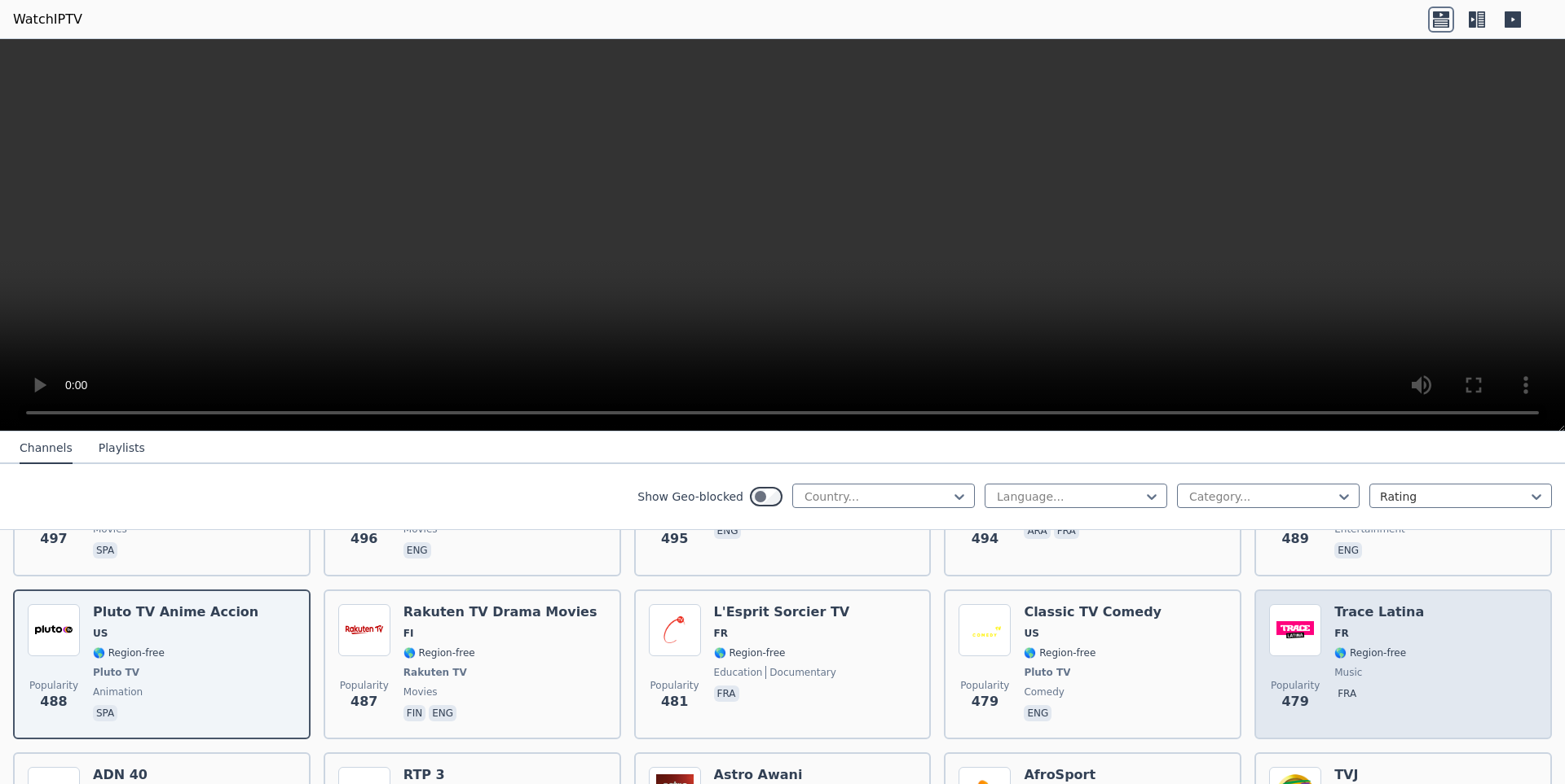
click at [1343, 647] on span "🌎 Region-free" at bounding box center [1370, 654] width 71 height 13
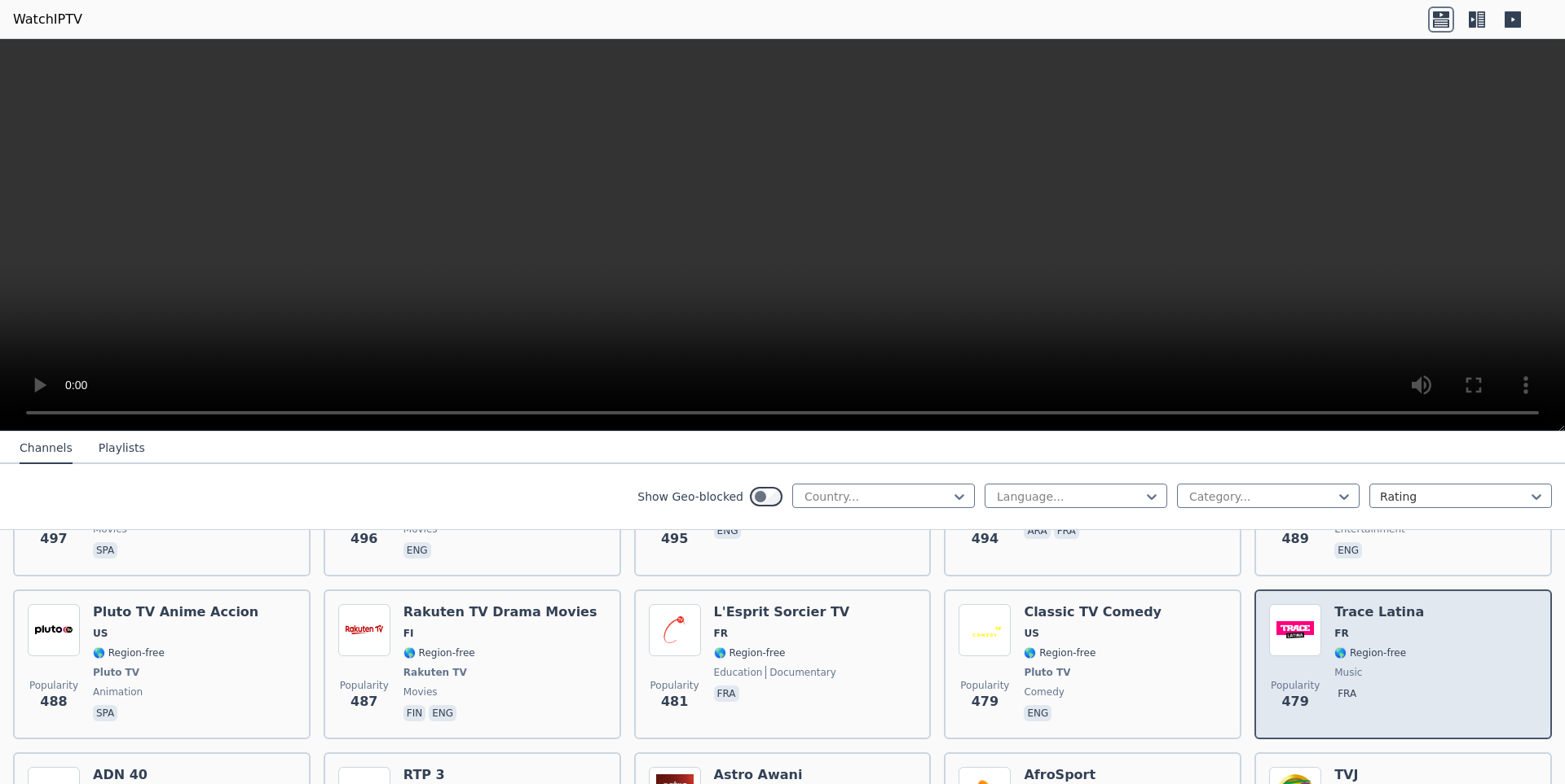
click at [1401, 604] on div "Popularity 479 Trace Latina FR 🌎 Region-free music fra" at bounding box center [1403, 664] width 268 height 121
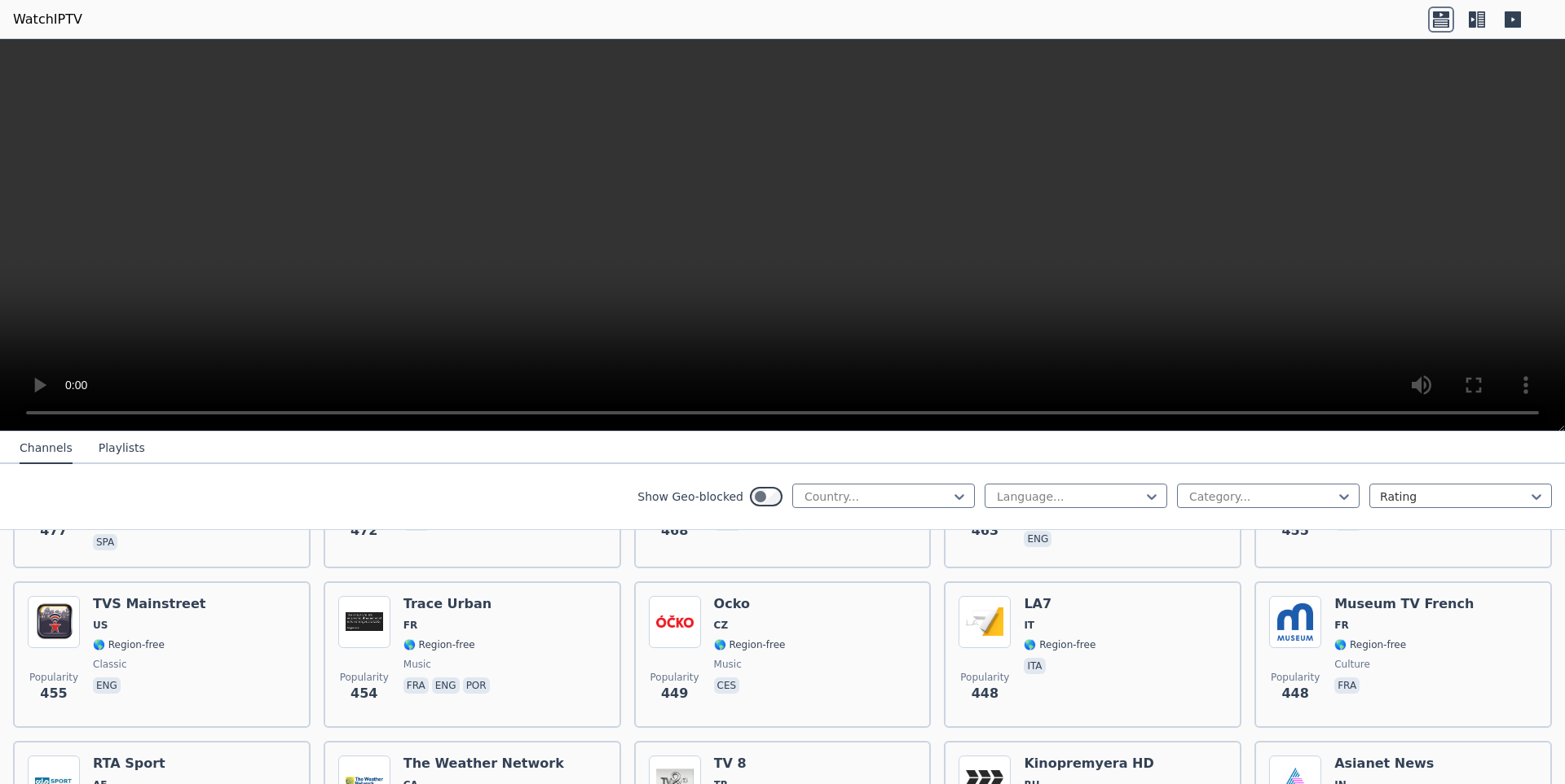
scroll to position [7228, 0]
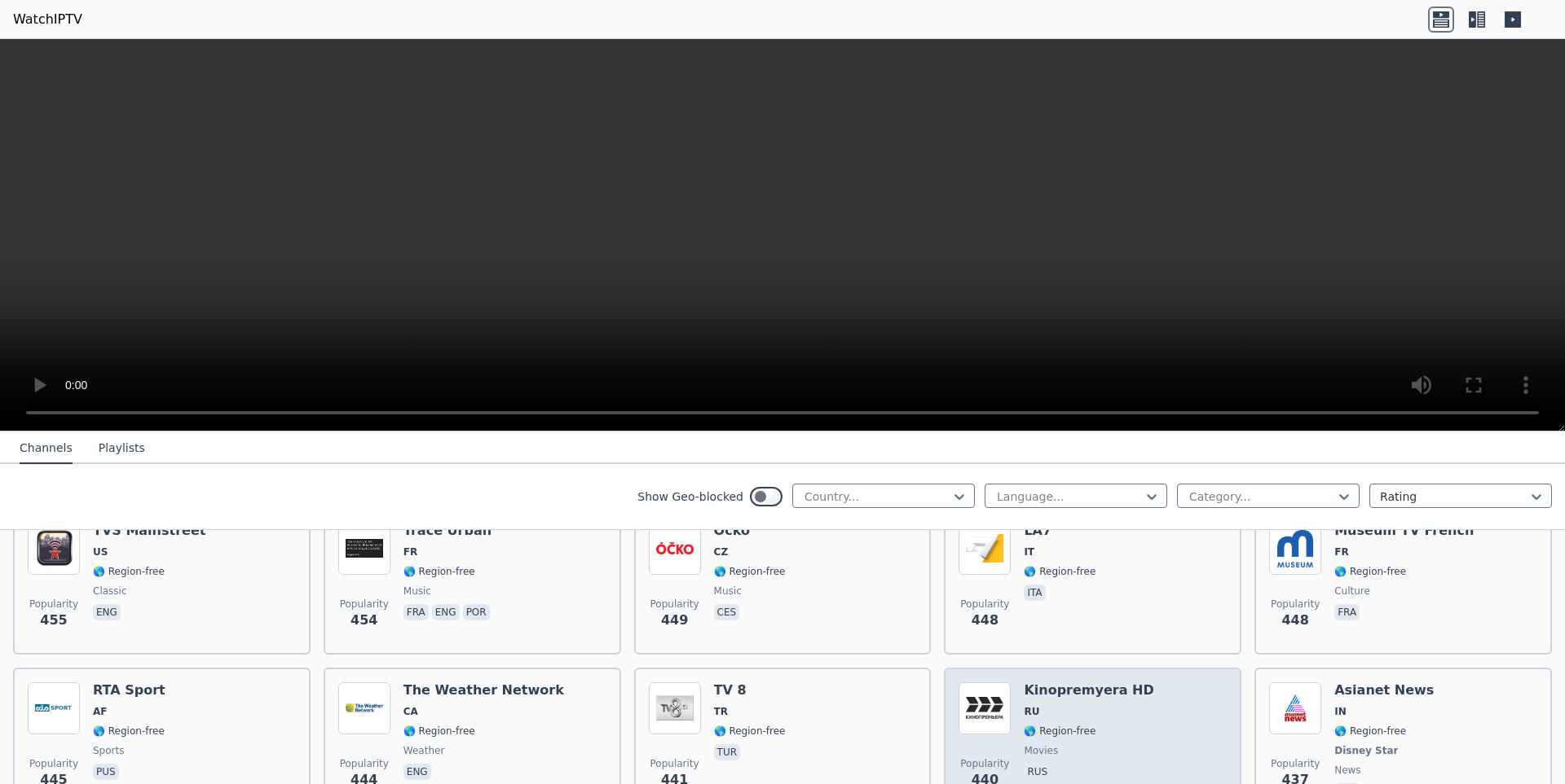
click at [1134, 683] on div "Popularity 440 Kinopremyera HD RU 🌎 Region-free movies rus" at bounding box center [1092, 743] width 268 height 121
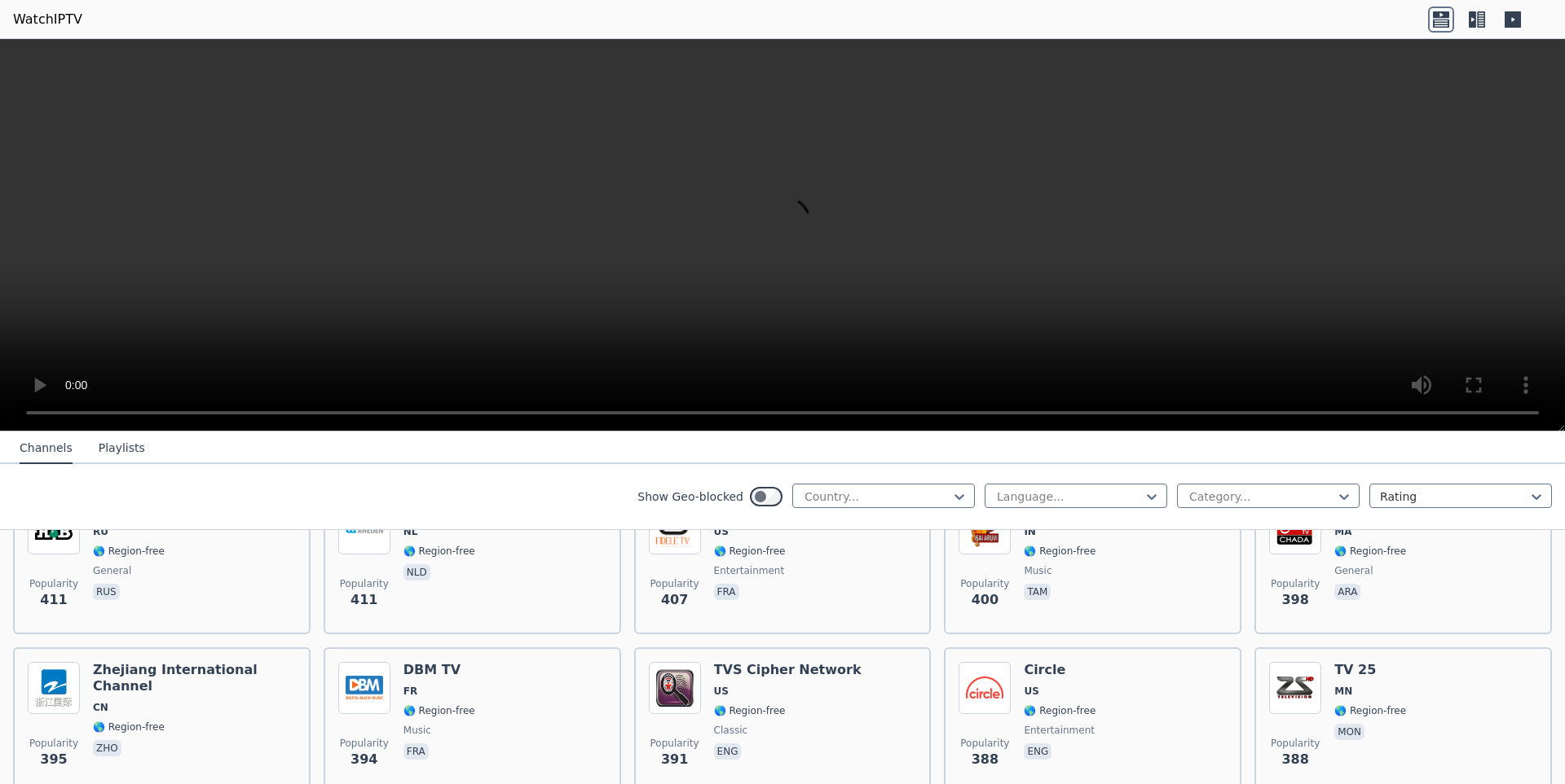
scroll to position [8074, 0]
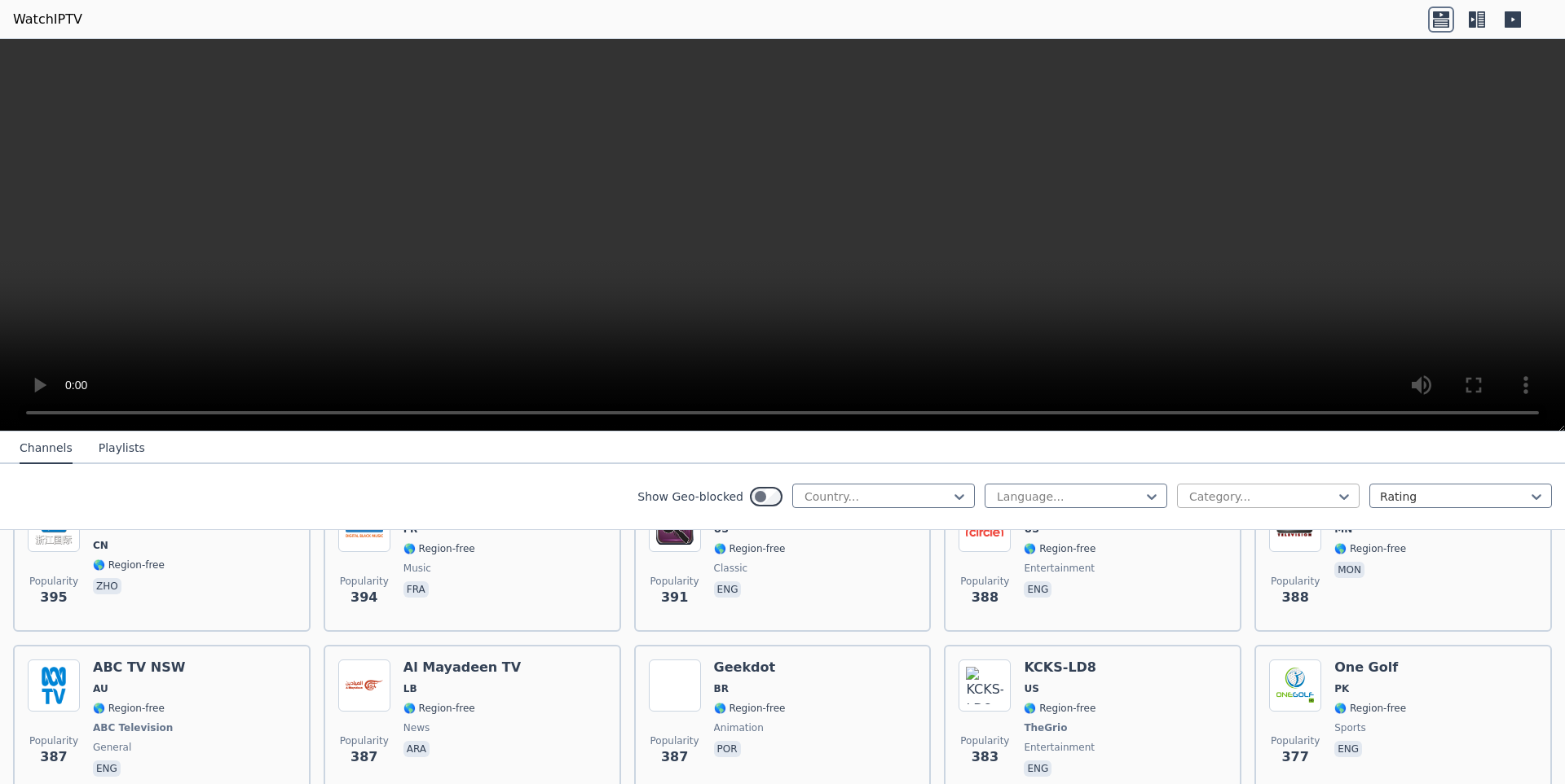
click at [1218, 492] on div at bounding box center [1261, 496] width 148 height 16
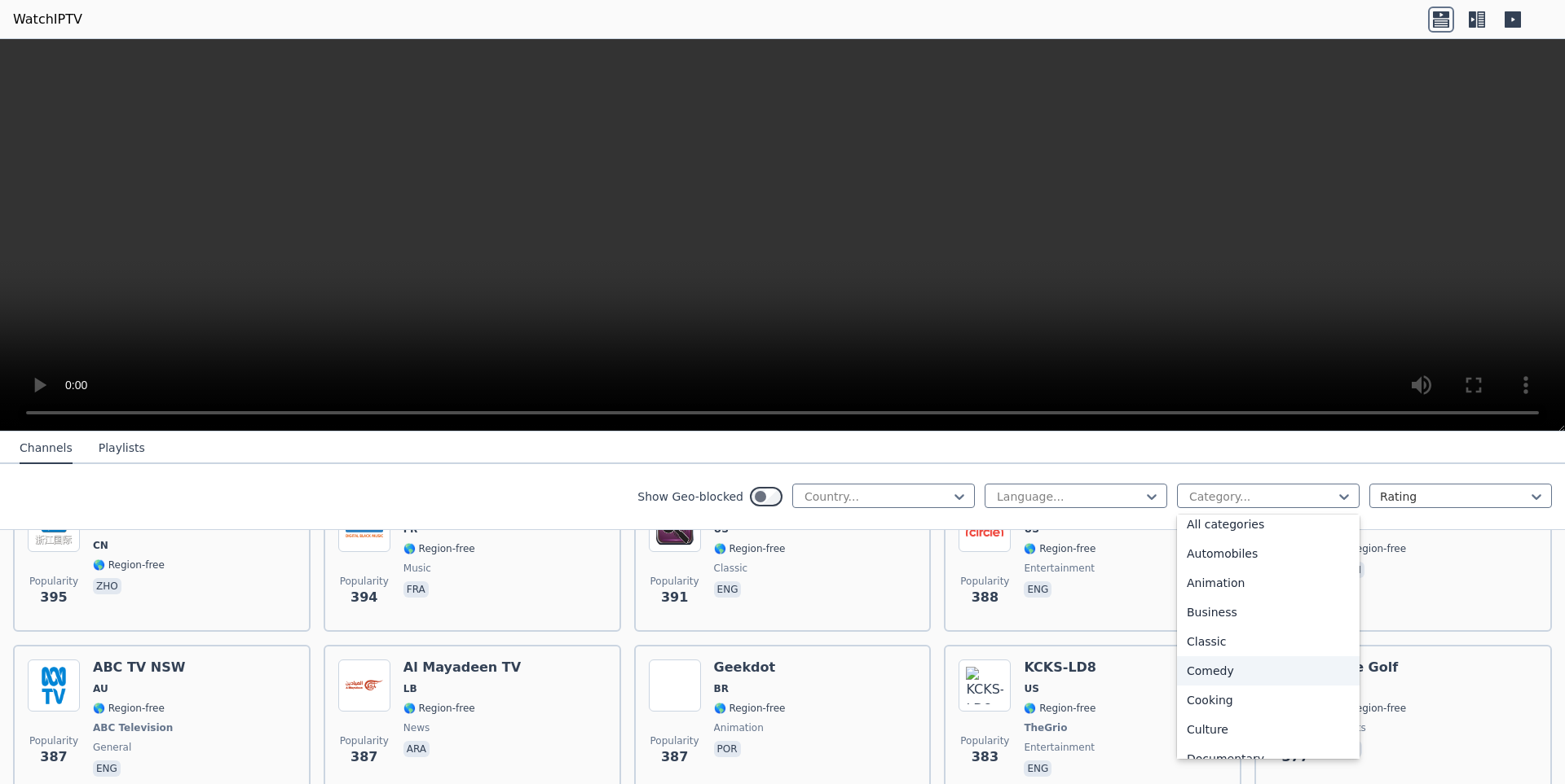
scroll to position [0, 0]
click at [1397, 484] on div "Rating" at bounding box center [1460, 496] width 183 height 24
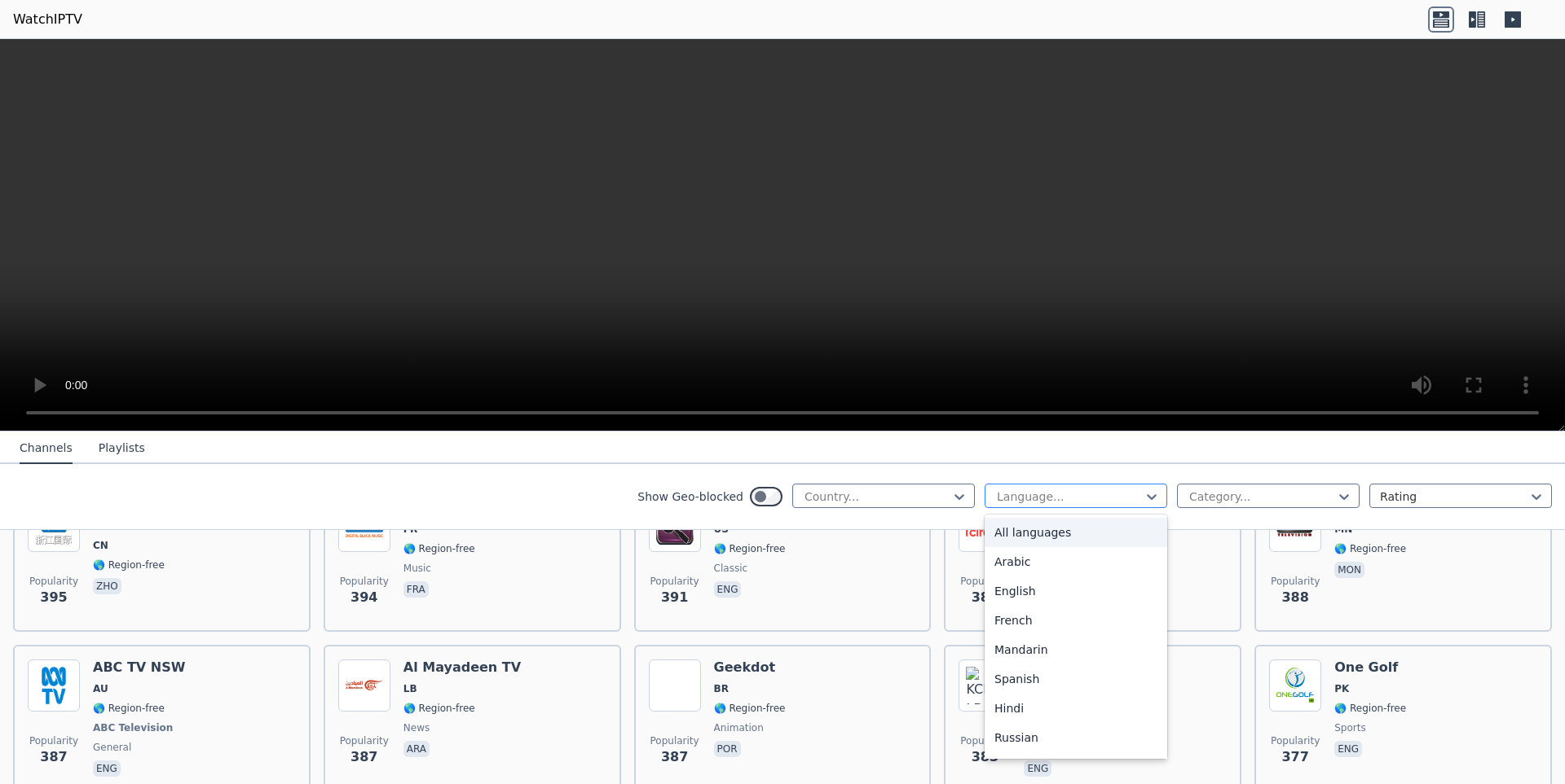
click at [1040, 499] on div at bounding box center [1069, 496] width 148 height 16
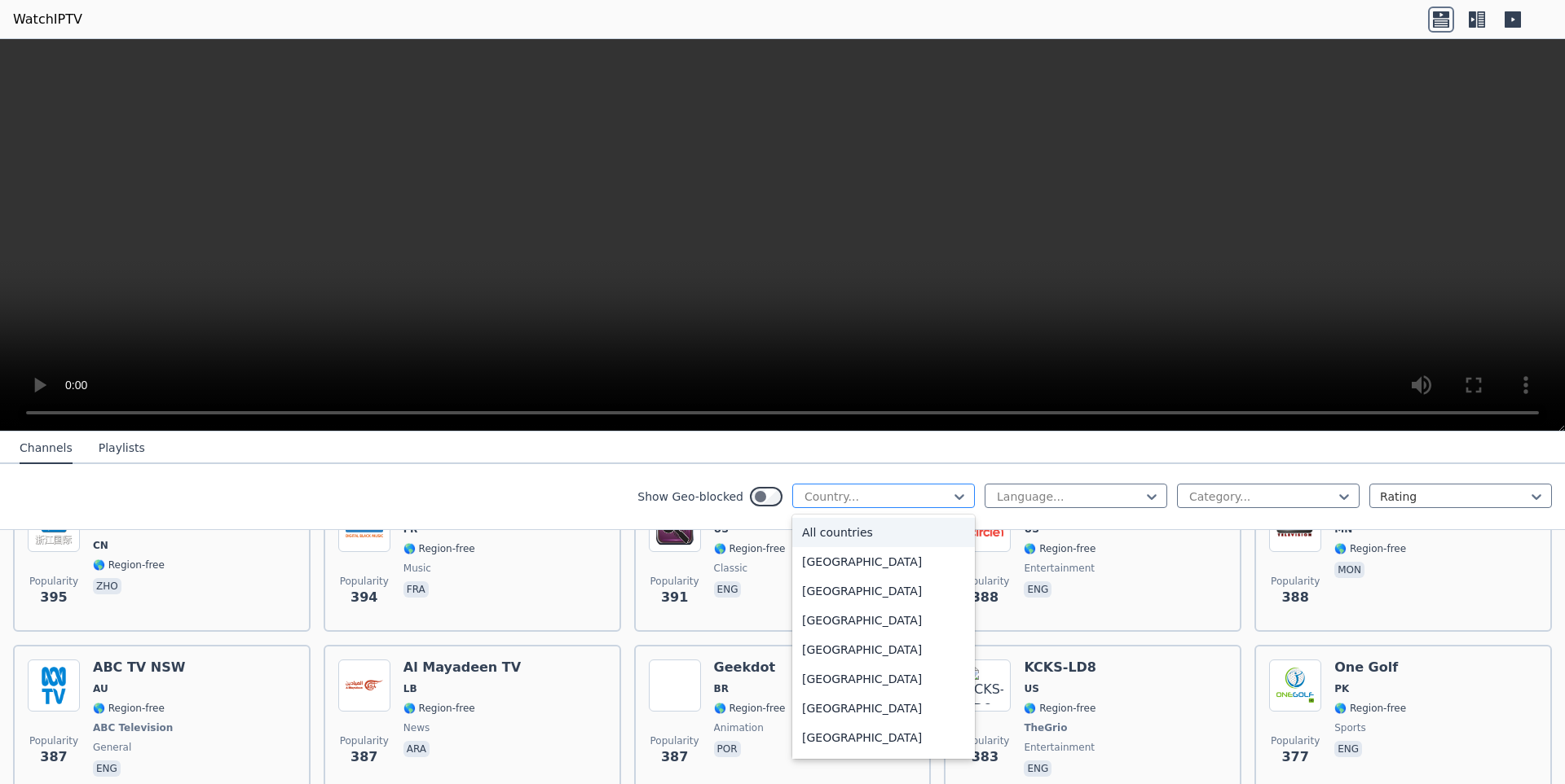
click at [851, 494] on div at bounding box center [876, 496] width 148 height 16
drag, startPoint x: 857, startPoint y: 535, endPoint x: 851, endPoint y: 561, distance: 26.7
click at [851, 561] on div "All countries [GEOGRAPHIC_DATA] [GEOGRAPHIC_DATA] [GEOGRAPHIC_DATA] [GEOGRAPHIC…" at bounding box center [883, 637] width 183 height 245
click at [851, 561] on div "[GEOGRAPHIC_DATA]" at bounding box center [883, 562] width 183 height 29
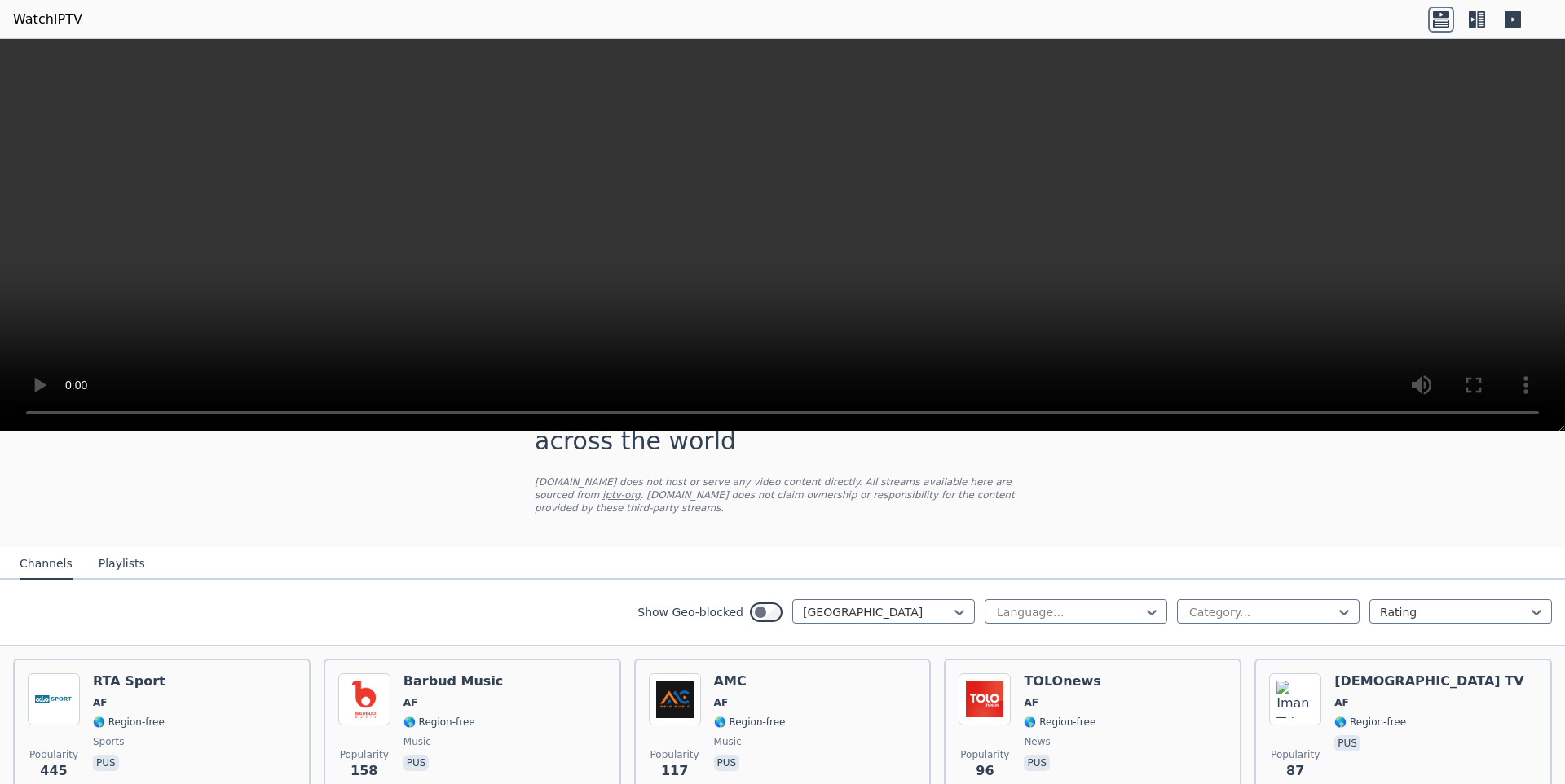
scroll to position [54, 0]
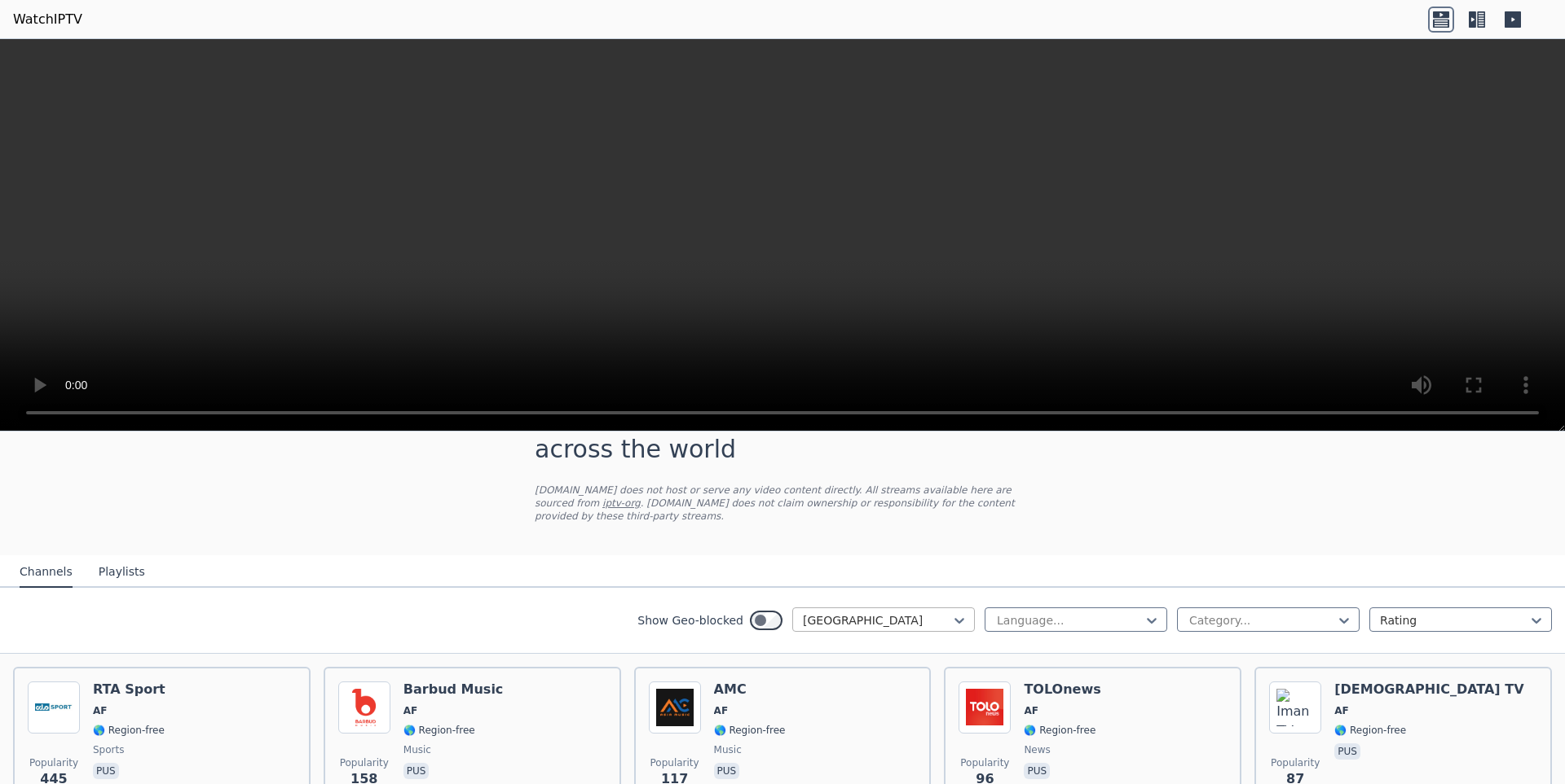
click at [931, 612] on div at bounding box center [876, 620] width 148 height 16
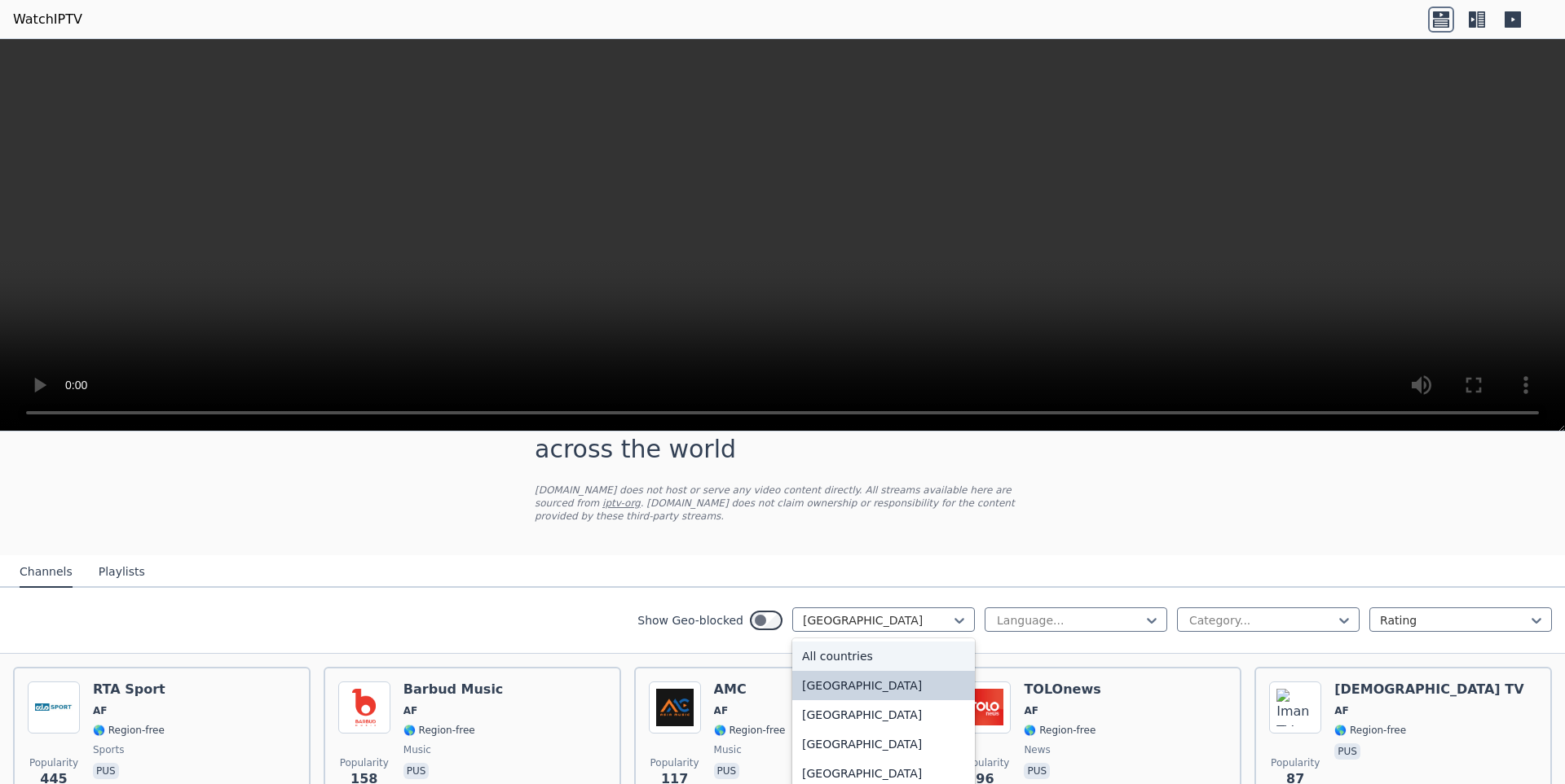
click at [890, 642] on div "All countries" at bounding box center [883, 656] width 183 height 29
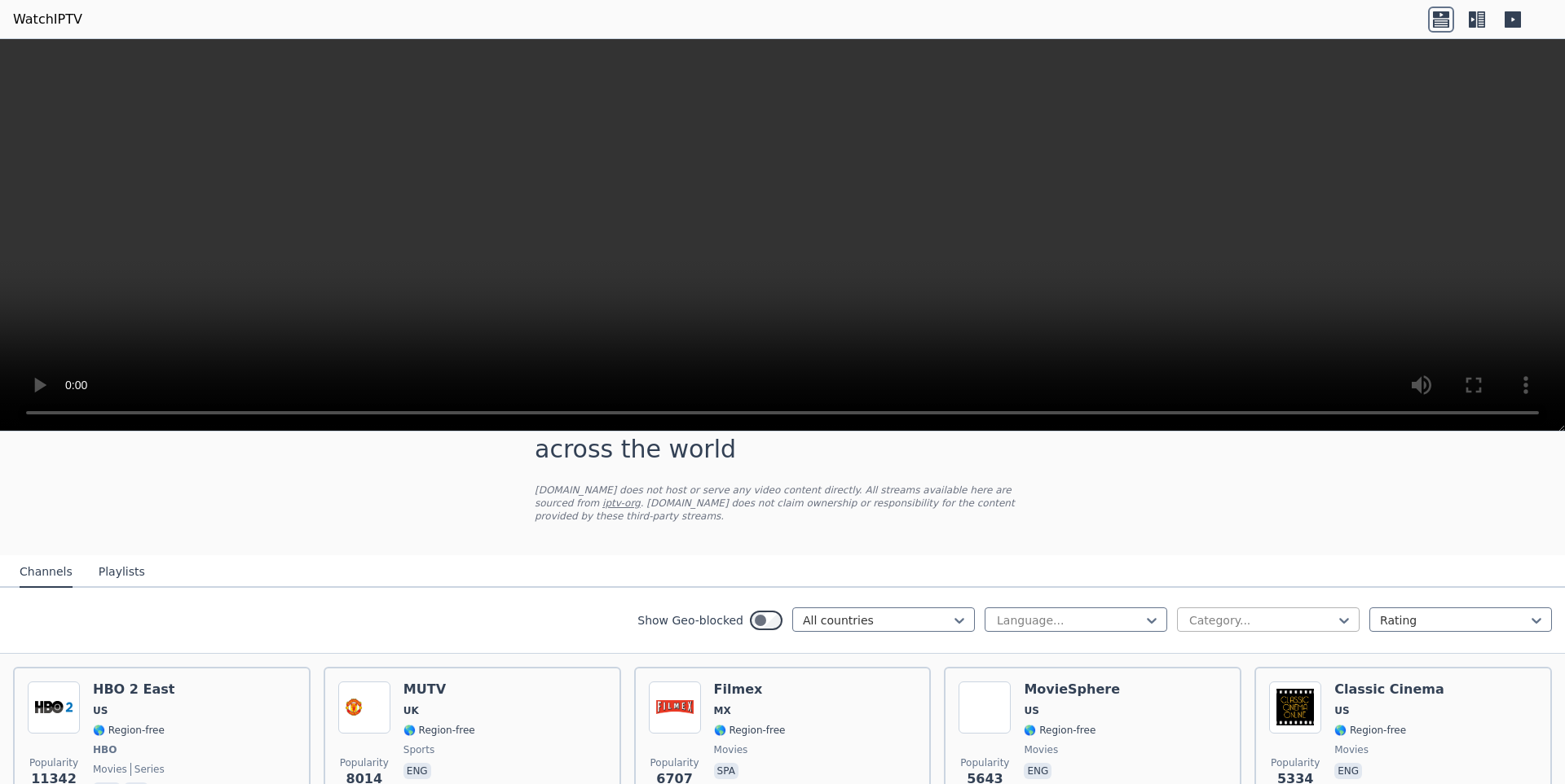
click at [1292, 612] on div at bounding box center [1261, 620] width 148 height 16
click at [1443, 612] on div at bounding box center [1453, 620] width 148 height 16
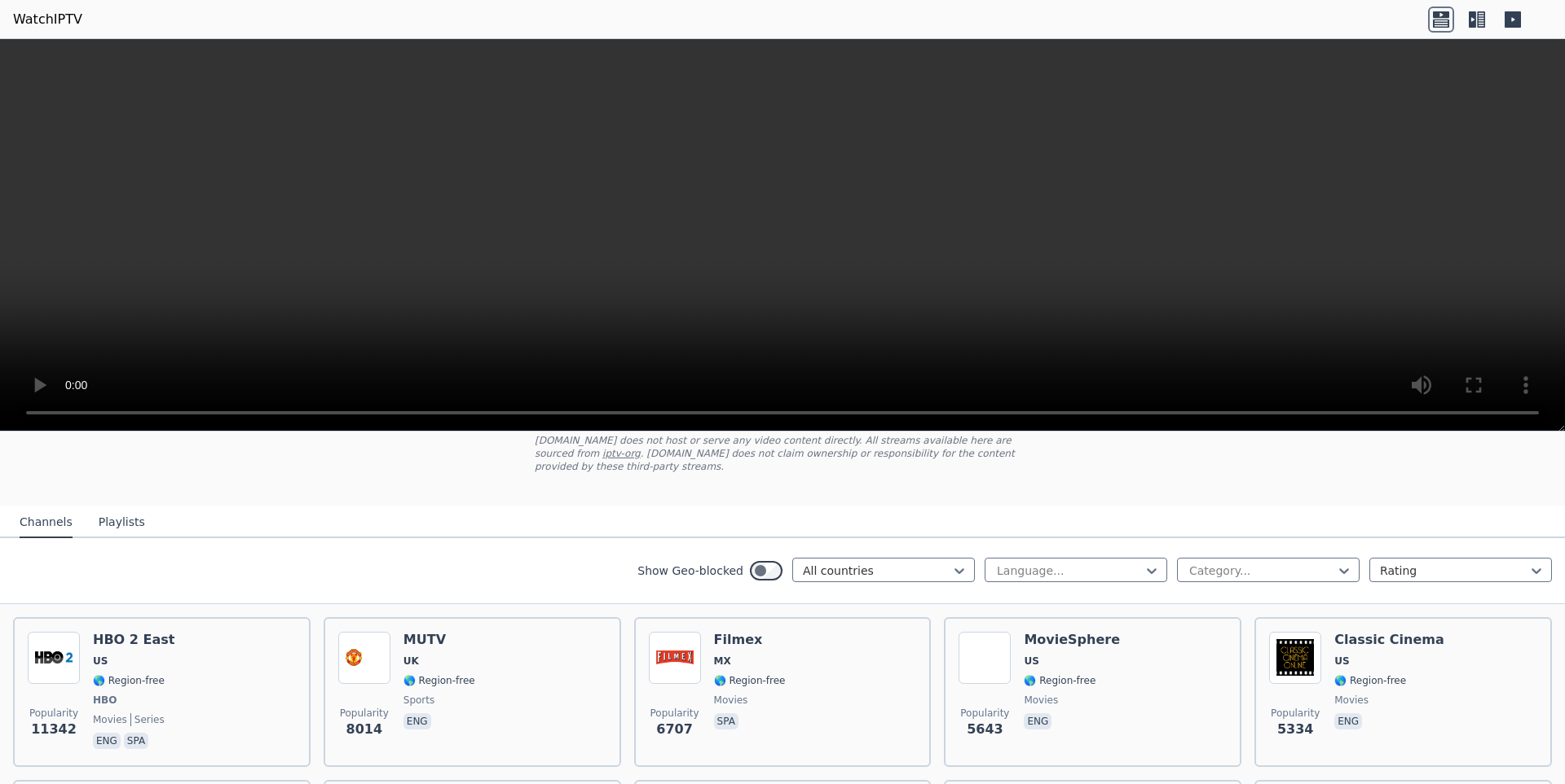
scroll to position [381, 0]
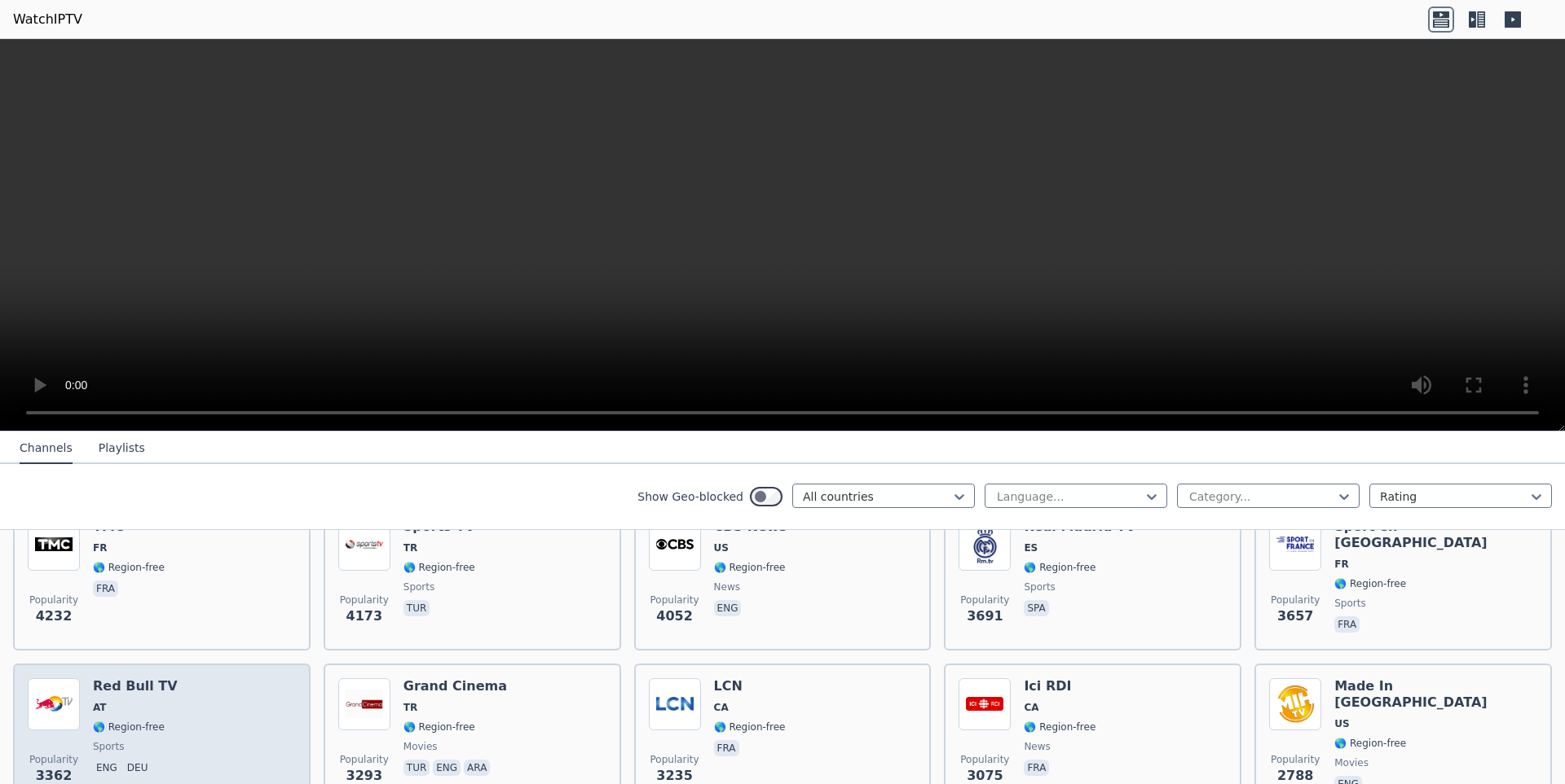
click at [176, 713] on div "Popularity 3362 Red Bull TV AT 🌎 Region-free sports eng deu" at bounding box center [162, 736] width 268 height 117
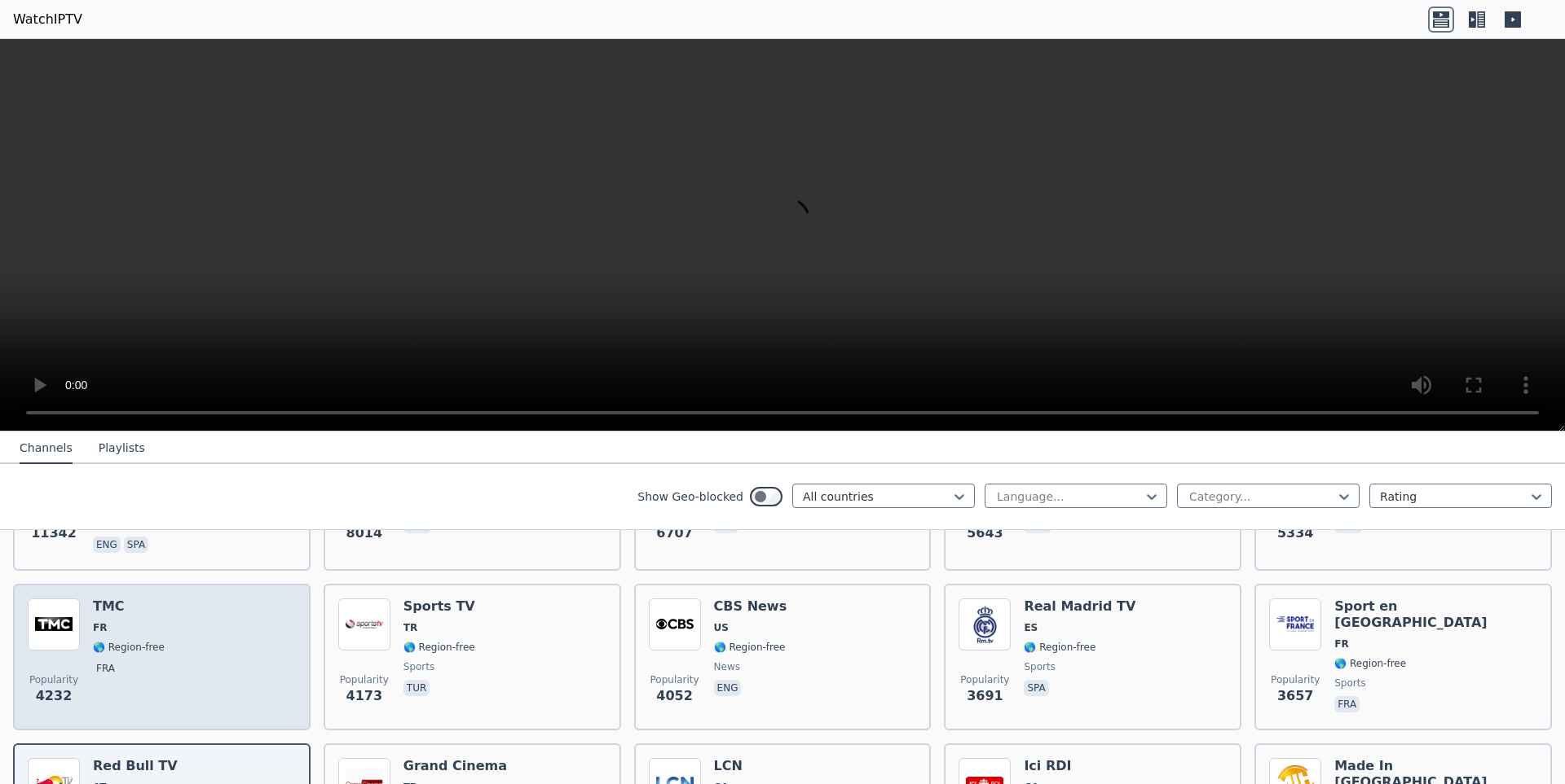
scroll to position [299, 0]
click at [214, 628] on div "Popularity 4232 TMC FR 🌎 Region-free fra" at bounding box center [162, 658] width 268 height 117
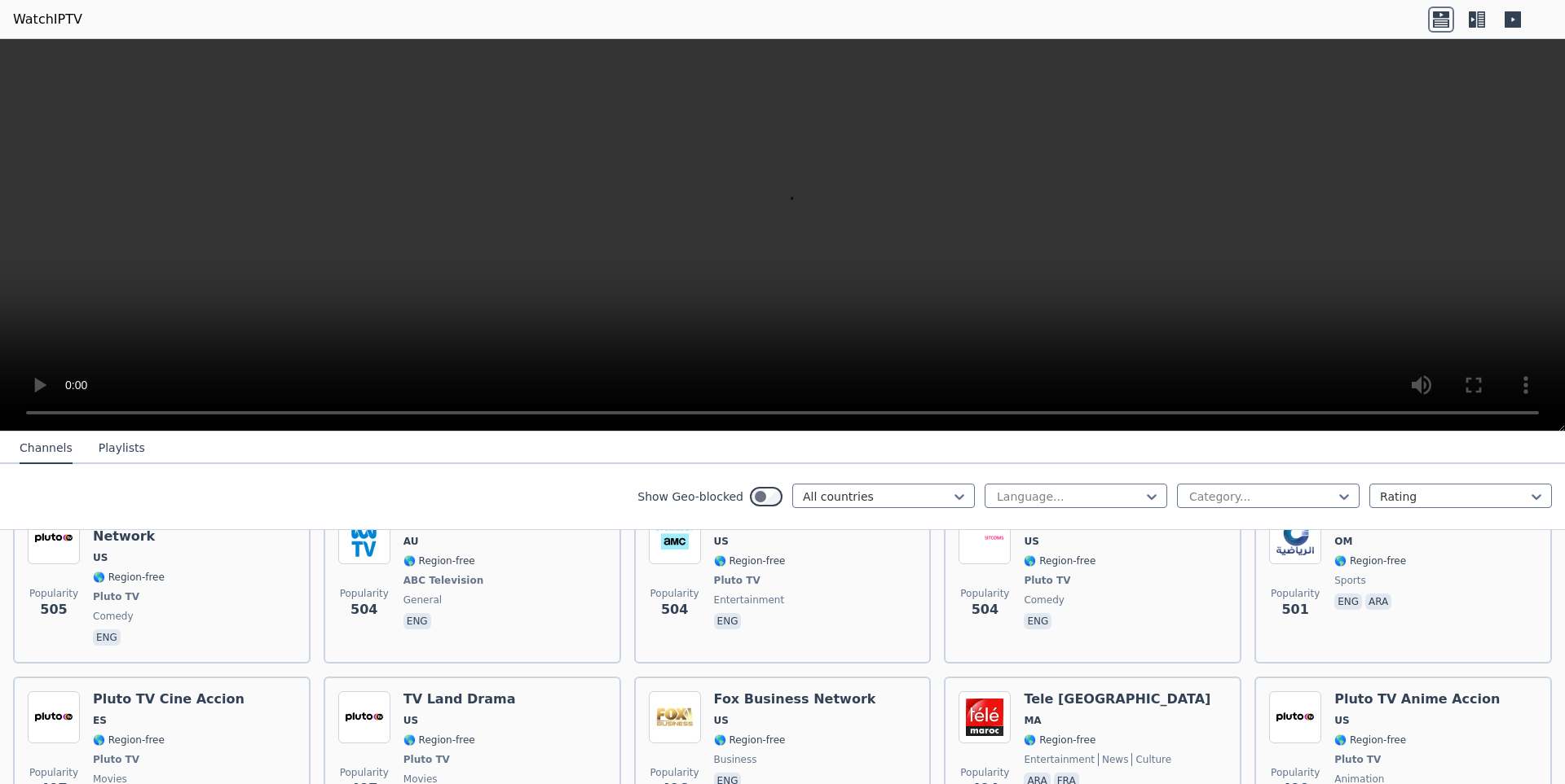
scroll to position [7059, 0]
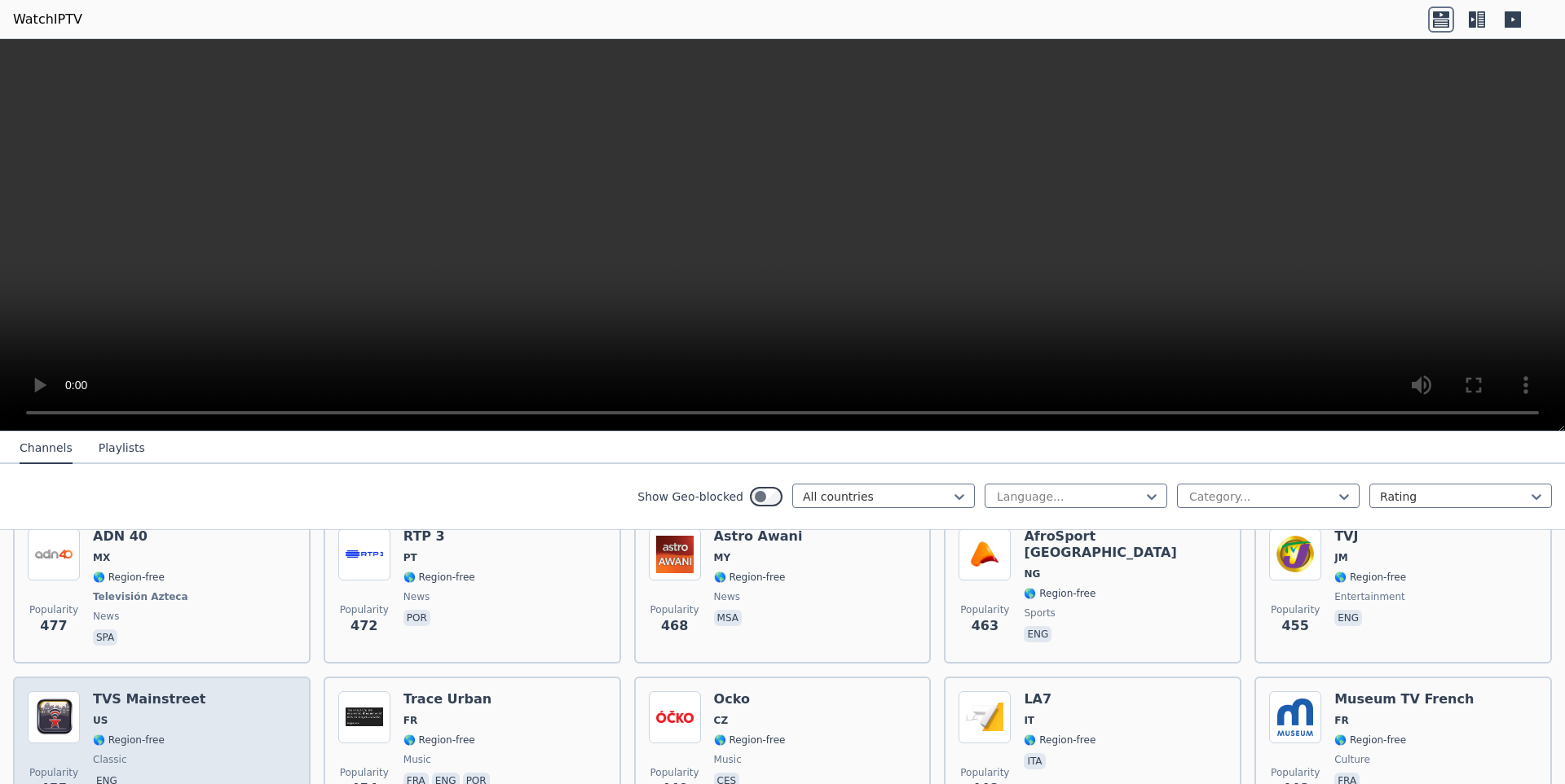
click at [220, 677] on div "Popularity 455 TVS Mainstreet [GEOGRAPHIC_DATA] 🌎 Region-free classic eng" at bounding box center [161, 750] width 297 height 146
